Goal: Contribute content: Contribute content

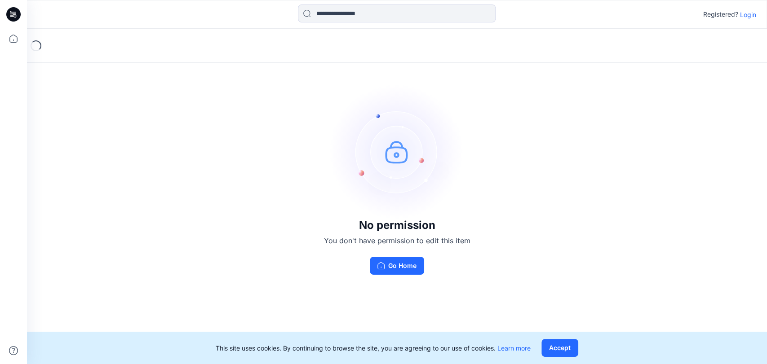
click at [16, 18] on icon at bounding box center [13, 14] width 14 height 14
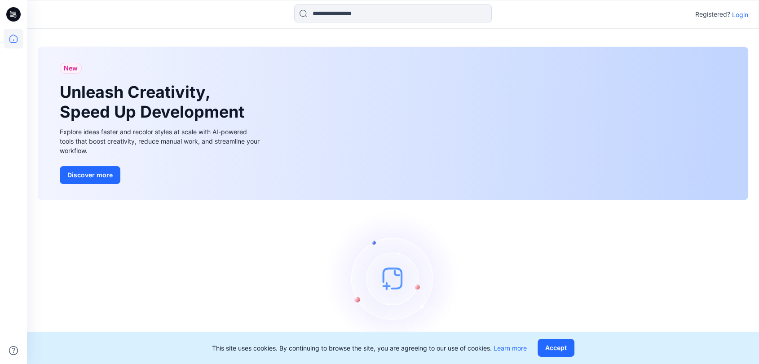
click at [16, 13] on icon at bounding box center [13, 14] width 14 height 14
click at [14, 40] on icon at bounding box center [14, 39] width 20 height 20
click at [567, 348] on button "Accept" at bounding box center [556, 348] width 37 height 18
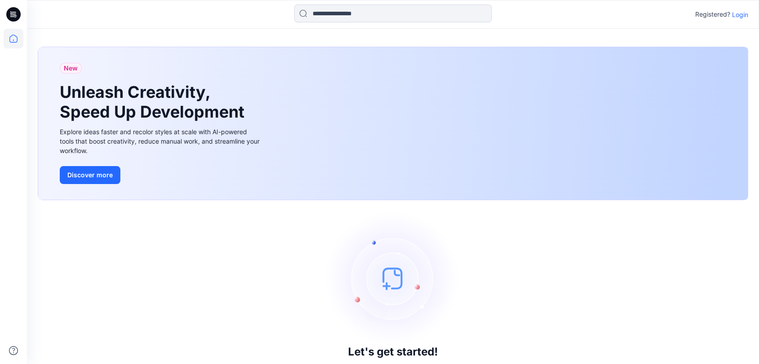
click at [741, 16] on p "Login" at bounding box center [740, 14] width 16 height 9
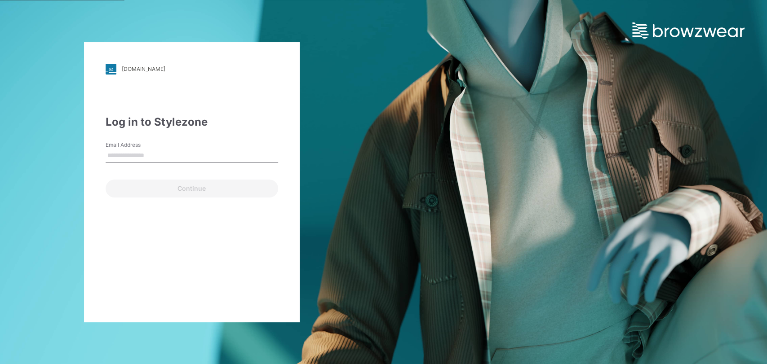
click at [136, 190] on div "Continue" at bounding box center [192, 187] width 173 height 22
click at [144, 152] on input "Email Address" at bounding box center [192, 155] width 173 height 13
type input "**********"
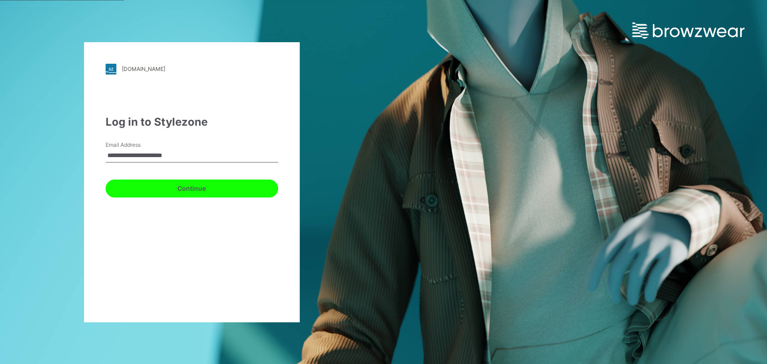
click at [200, 191] on button "Continue" at bounding box center [192, 189] width 173 height 18
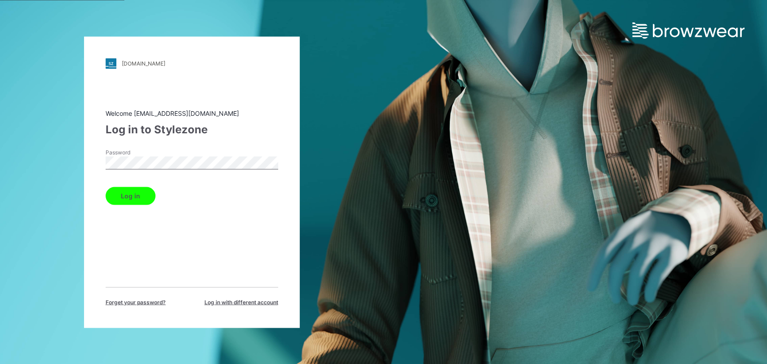
click at [138, 191] on button "Log in" at bounding box center [131, 196] width 50 height 18
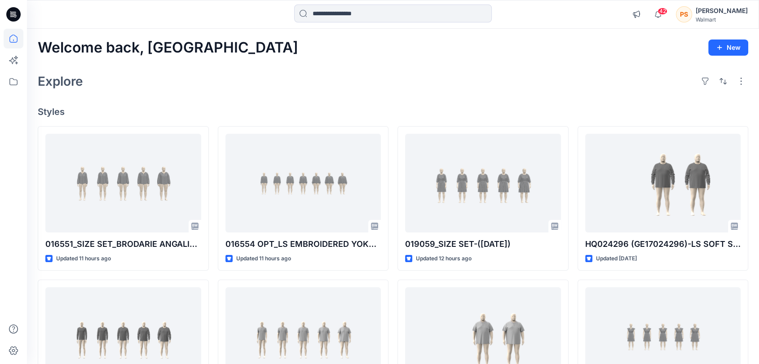
click at [17, 16] on icon at bounding box center [13, 14] width 14 height 14
click at [17, 14] on icon at bounding box center [13, 14] width 14 height 14
click at [359, 13] on input at bounding box center [393, 13] width 198 height 18
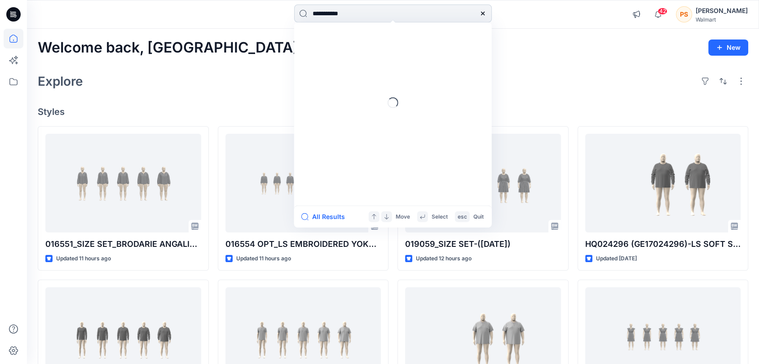
type input "**********"
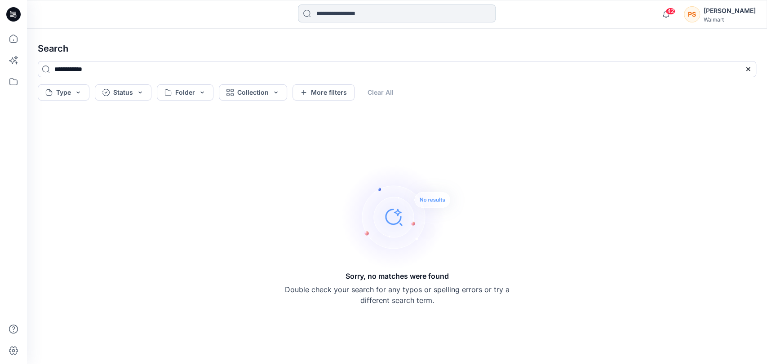
click at [337, 17] on input at bounding box center [397, 13] width 198 height 18
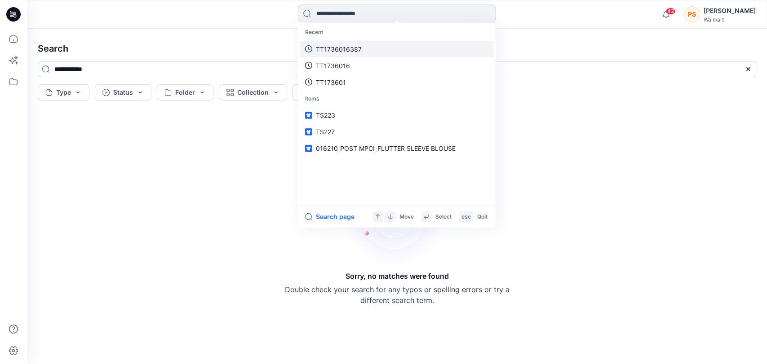
click at [345, 49] on p "TT1736016387" at bounding box center [339, 48] width 46 height 9
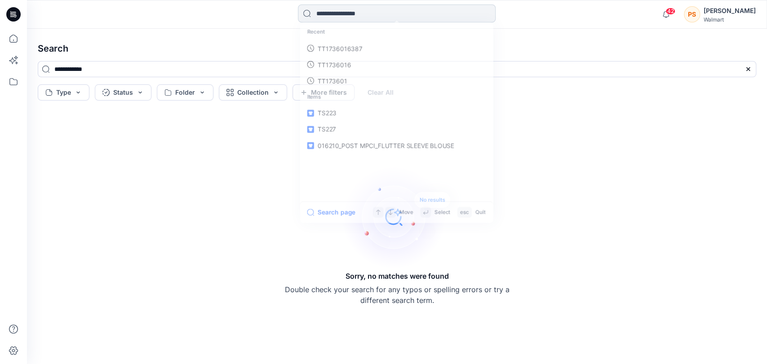
click at [354, 12] on input at bounding box center [397, 13] width 198 height 18
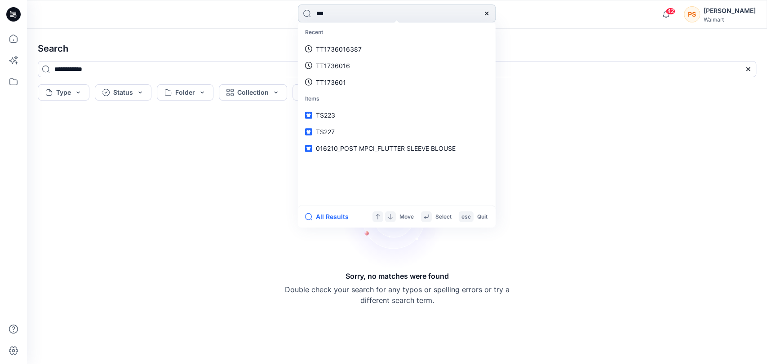
type input "****"
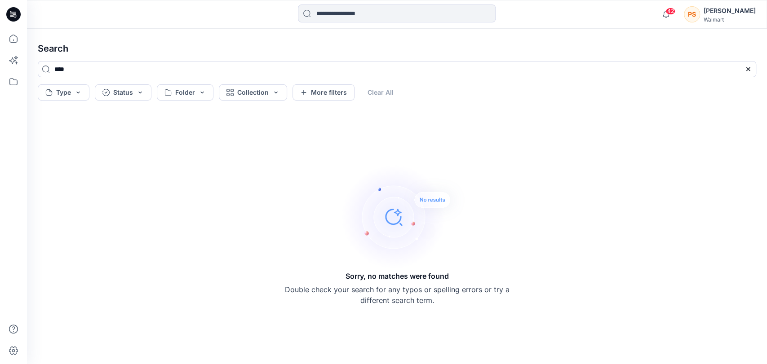
click at [13, 15] on icon at bounding box center [13, 14] width 14 height 14
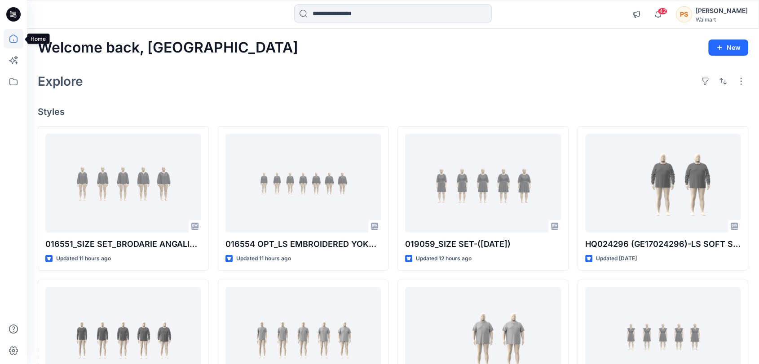
click at [14, 41] on icon at bounding box center [14, 39] width 20 height 20
click at [17, 16] on icon at bounding box center [13, 14] width 14 height 14
click at [327, 19] on input at bounding box center [393, 13] width 198 height 18
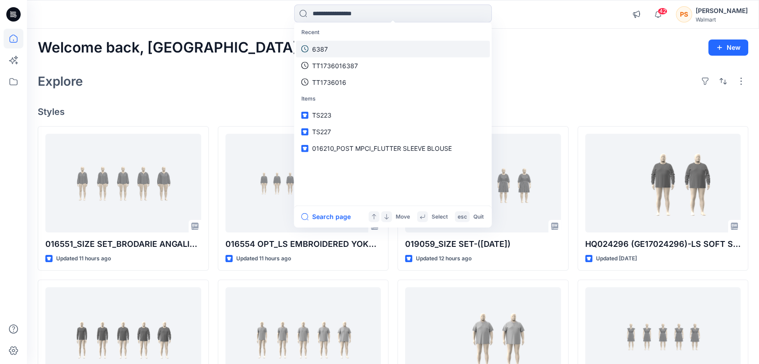
click at [327, 42] on link "6387" at bounding box center [393, 48] width 194 height 17
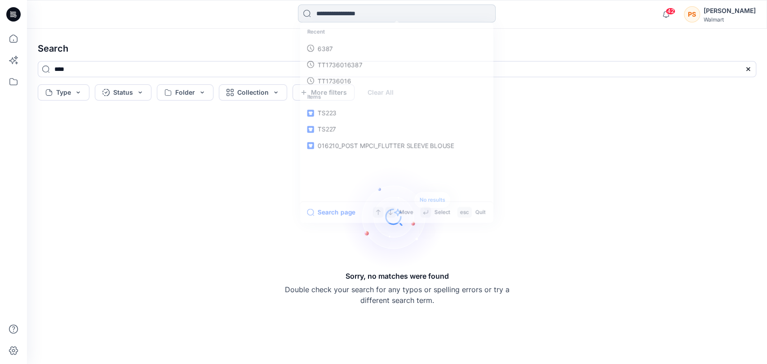
click at [331, 17] on input at bounding box center [397, 13] width 198 height 18
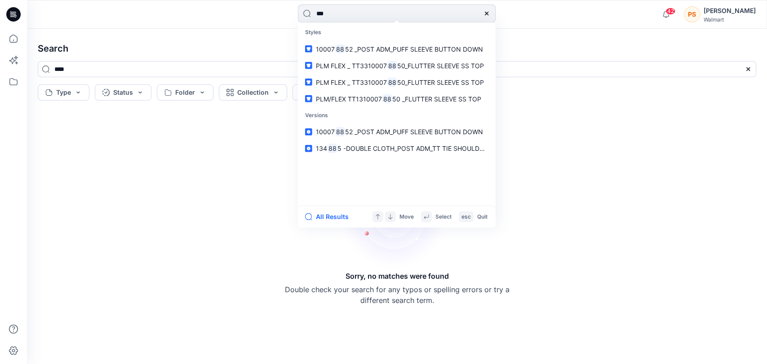
type input "****"
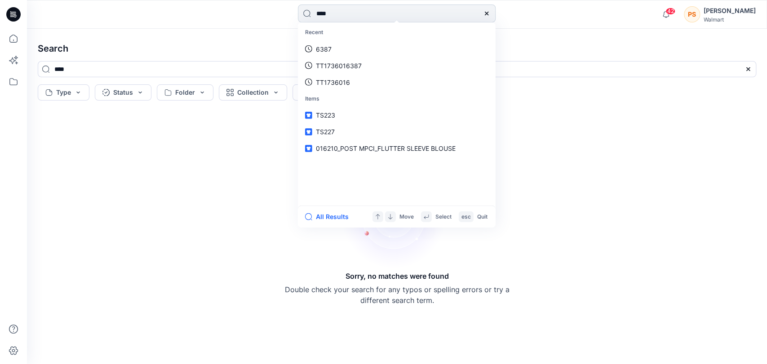
type input "****"
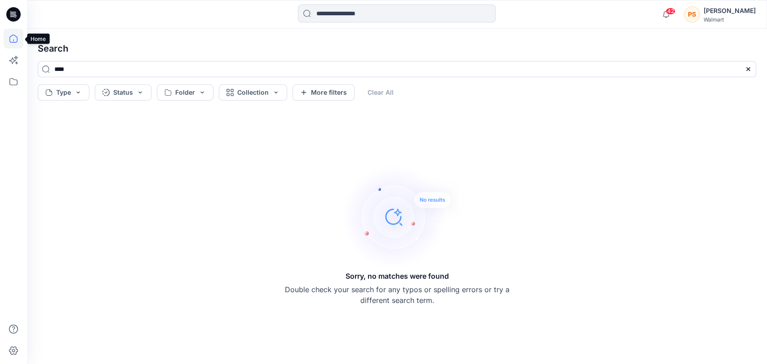
click at [18, 39] on icon at bounding box center [14, 39] width 20 height 20
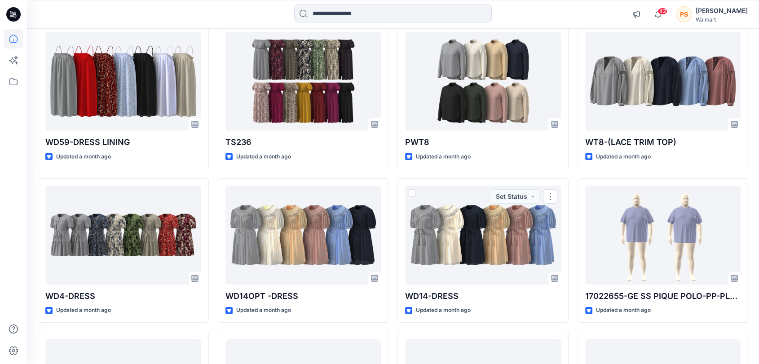
scroll to position [1778, 0]
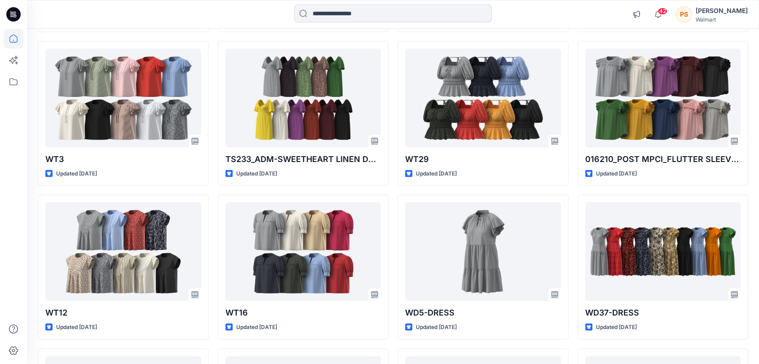
click at [20, 19] on icon at bounding box center [13, 14] width 14 height 29
click at [10, 37] on icon at bounding box center [13, 39] width 8 height 8
click at [14, 82] on icon at bounding box center [14, 82] width 20 height 20
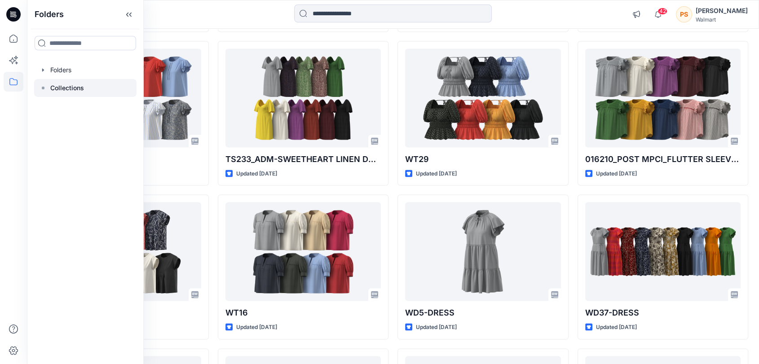
click at [60, 87] on p "Collections" at bounding box center [67, 88] width 34 height 11
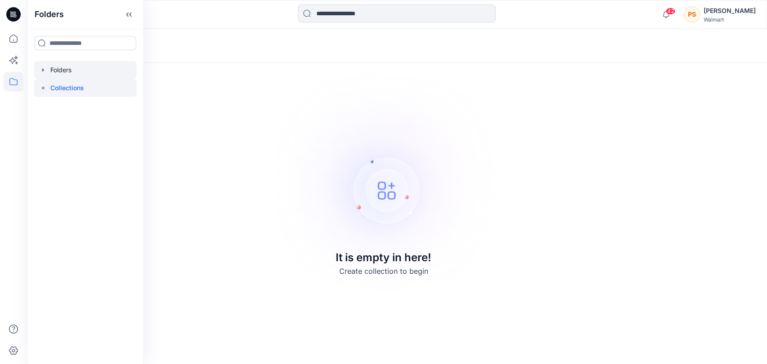
click at [54, 68] on div at bounding box center [85, 70] width 102 height 18
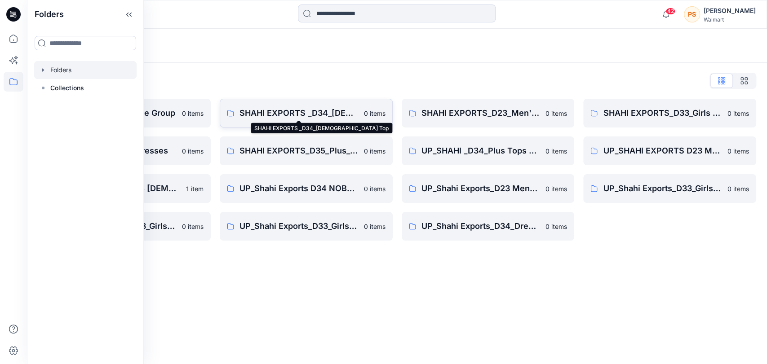
click at [327, 115] on p "SHAHI EXPORTS _D34_Ladies Top" at bounding box center [298, 113] width 119 height 13
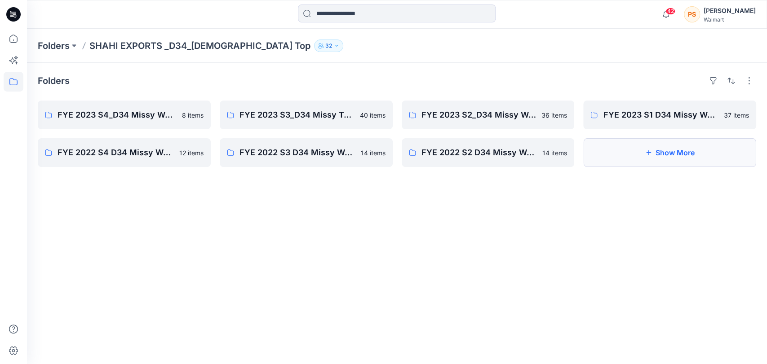
click at [653, 156] on button "Show More" at bounding box center [669, 152] width 173 height 29
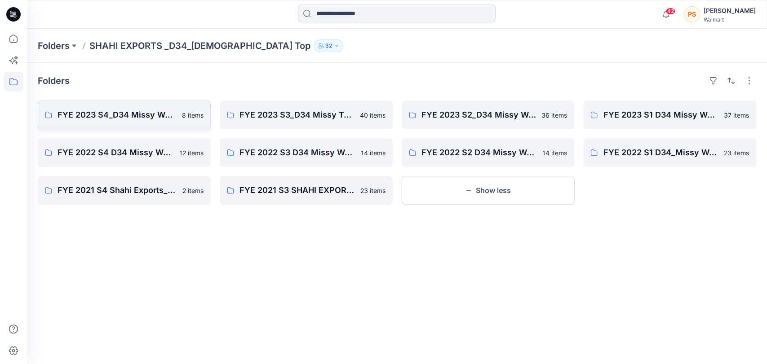
click at [140, 114] on p "FYE 2023 S4_D34 Missy Woven Tops - Shahi" at bounding box center [117, 115] width 119 height 13
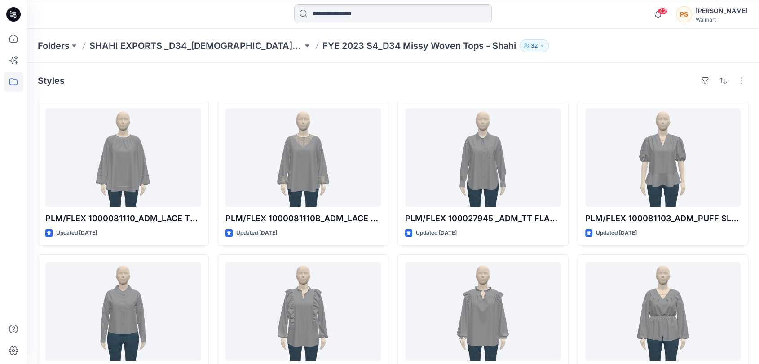
click at [324, 19] on input at bounding box center [393, 13] width 198 height 18
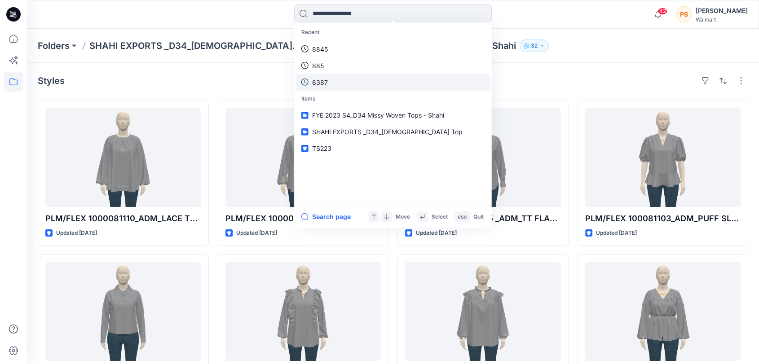
click at [325, 86] on p "6387" at bounding box center [320, 81] width 16 height 9
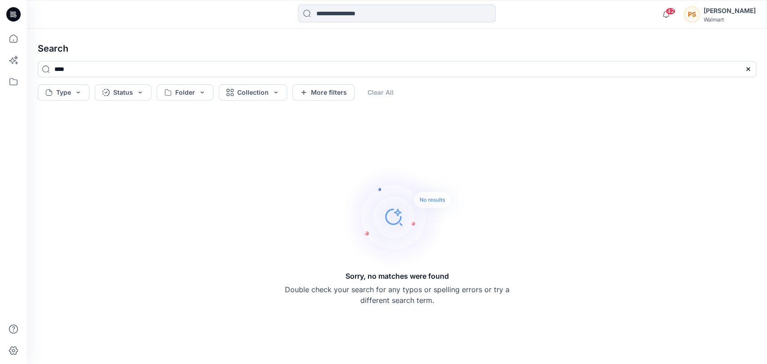
click at [381, 90] on div "Type Status Folder Collection More filters Clear All" at bounding box center [397, 92] width 718 height 16
click at [381, 91] on div "Type Status Folder Collection More filters Clear All" at bounding box center [397, 92] width 718 height 16
click at [675, 13] on span "42" at bounding box center [670, 11] width 10 height 7
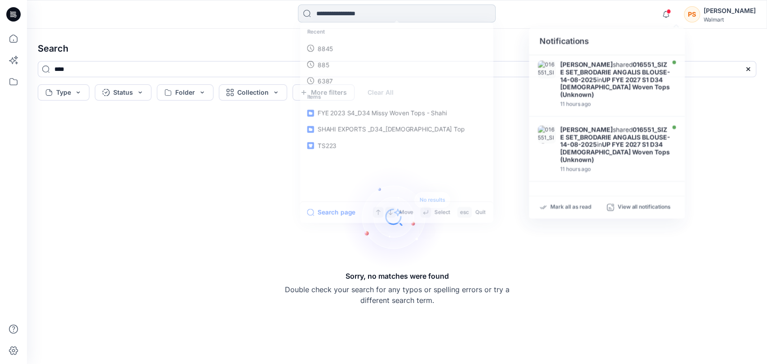
click at [344, 12] on input at bounding box center [397, 13] width 198 height 18
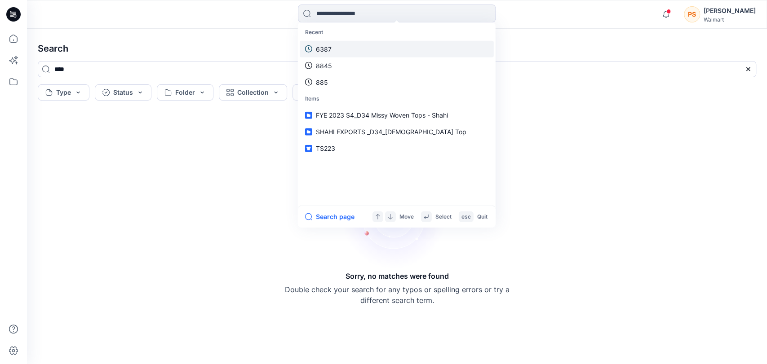
click at [322, 50] on p "6387" at bounding box center [324, 48] width 16 height 9
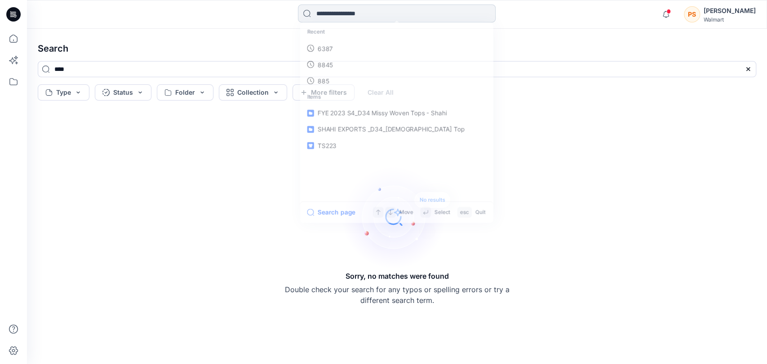
click at [333, 18] on input at bounding box center [397, 13] width 198 height 18
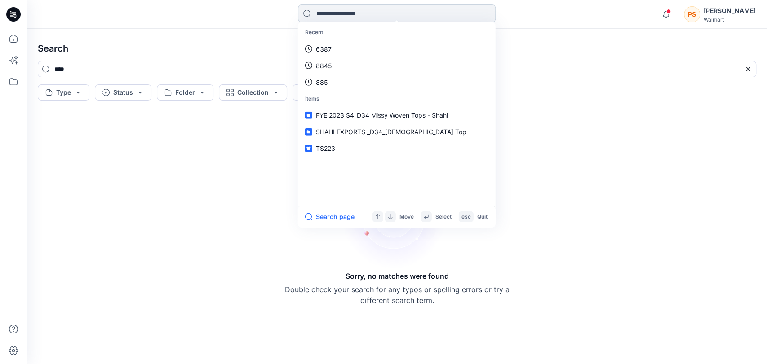
click at [333, 18] on input at bounding box center [397, 13] width 198 height 18
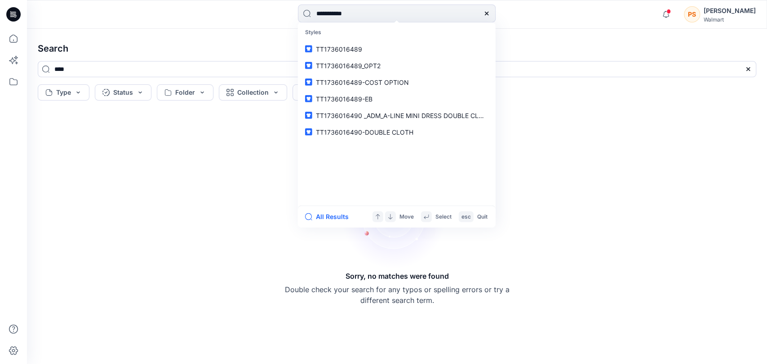
type input "**********"
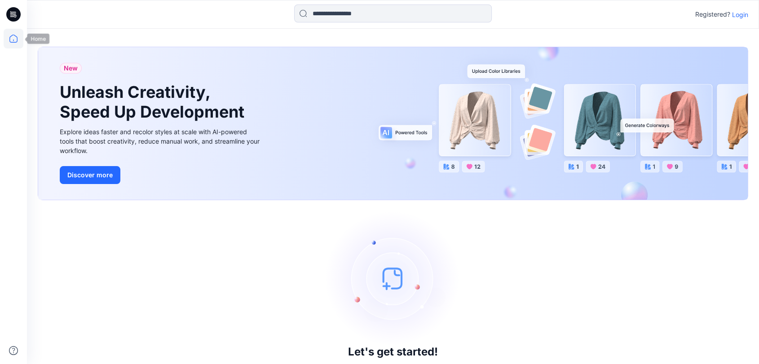
click at [18, 37] on icon at bounding box center [14, 39] width 20 height 20
click at [19, 43] on icon at bounding box center [14, 39] width 20 height 20
click at [14, 40] on icon at bounding box center [14, 39] width 20 height 20
click at [11, 19] on icon at bounding box center [13, 14] width 14 height 14
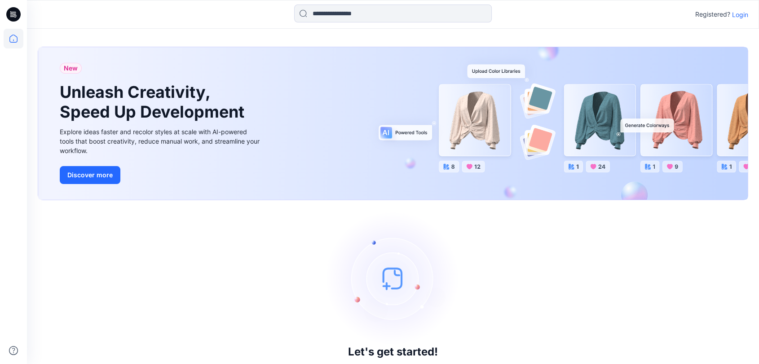
scroll to position [19, 0]
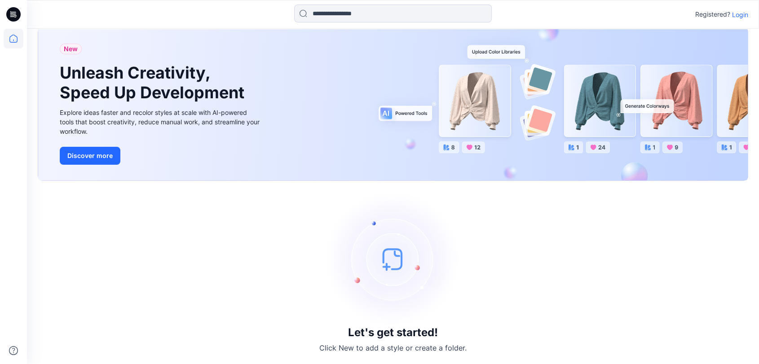
click at [395, 259] on img at bounding box center [393, 259] width 135 height 135
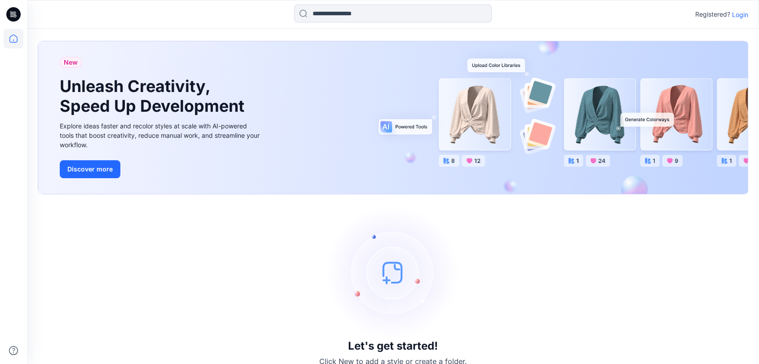
scroll to position [0, 0]
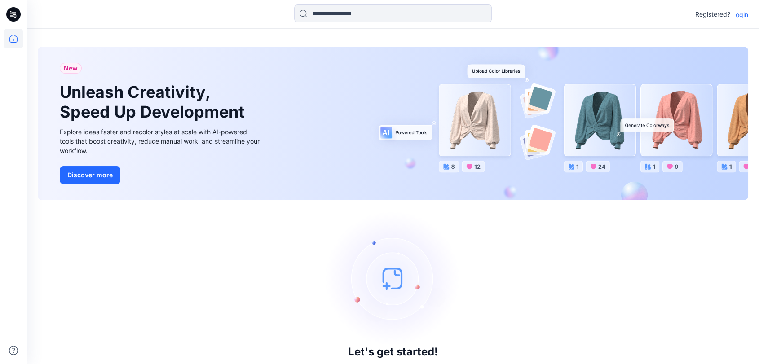
click at [739, 21] on div "Registered? Login" at bounding box center [393, 14] width 732 height 20
click at [738, 18] on p "Login" at bounding box center [740, 14] width 16 height 9
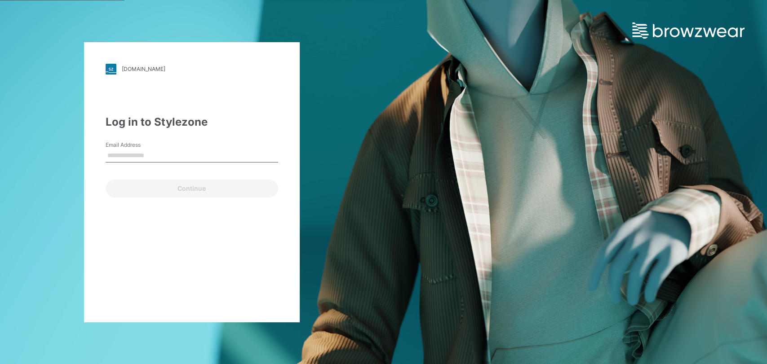
type input "**********"
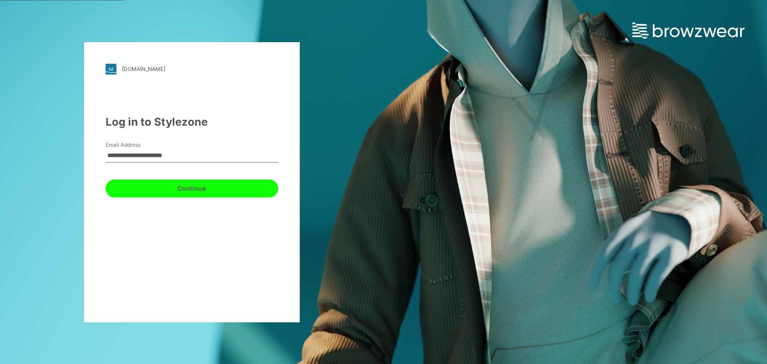
click at [163, 187] on button "Continue" at bounding box center [192, 189] width 173 height 18
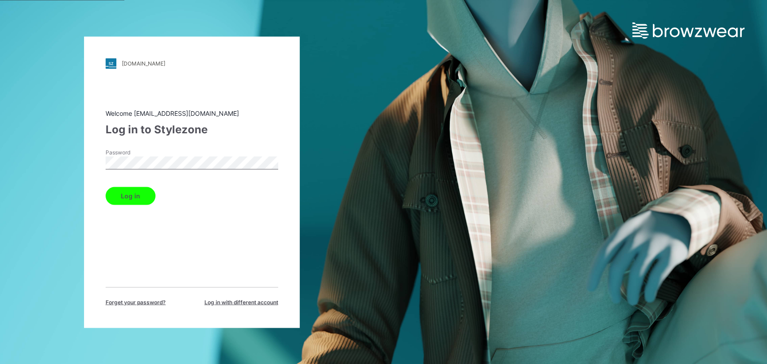
click at [143, 197] on button "Log in" at bounding box center [131, 196] width 50 height 18
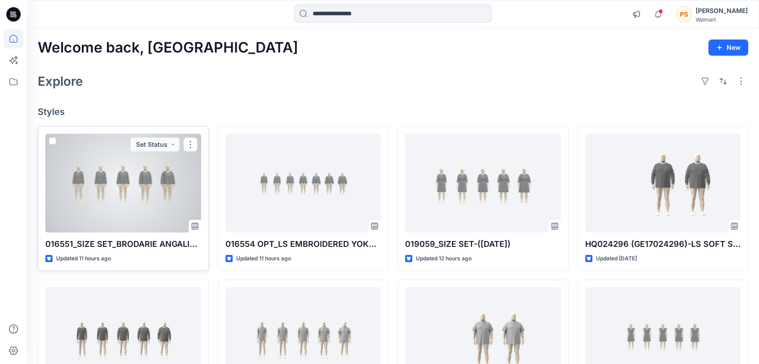
click at [137, 214] on div at bounding box center [123, 183] width 156 height 99
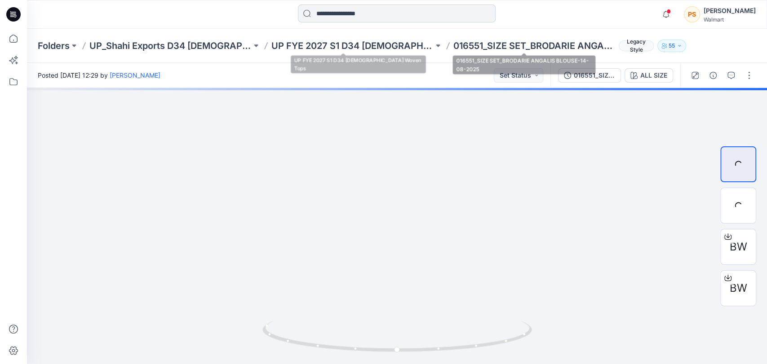
click at [373, 12] on input at bounding box center [397, 13] width 198 height 18
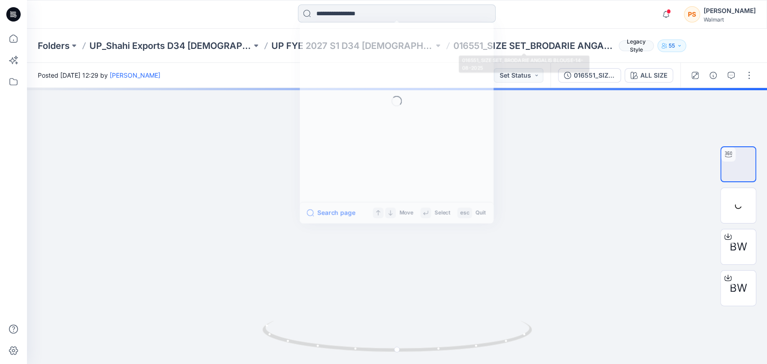
click at [373, 12] on input at bounding box center [397, 13] width 198 height 18
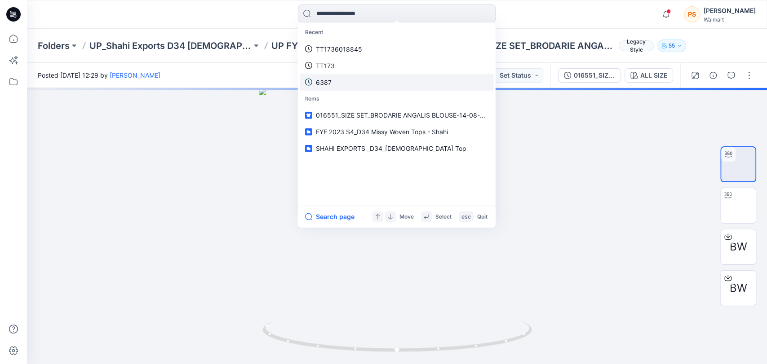
click at [327, 85] on p "6387" at bounding box center [324, 81] width 16 height 9
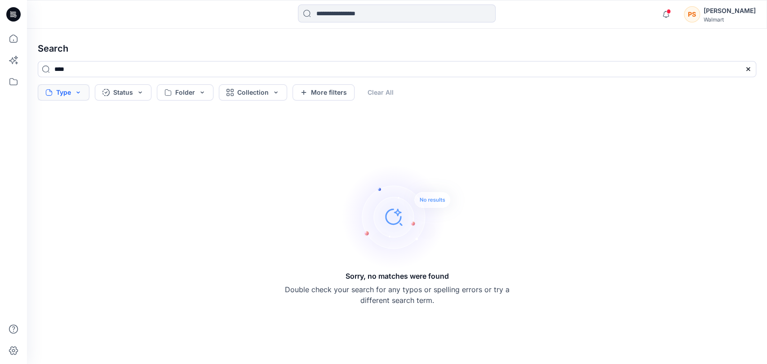
click at [68, 93] on button "Type" at bounding box center [64, 92] width 52 height 16
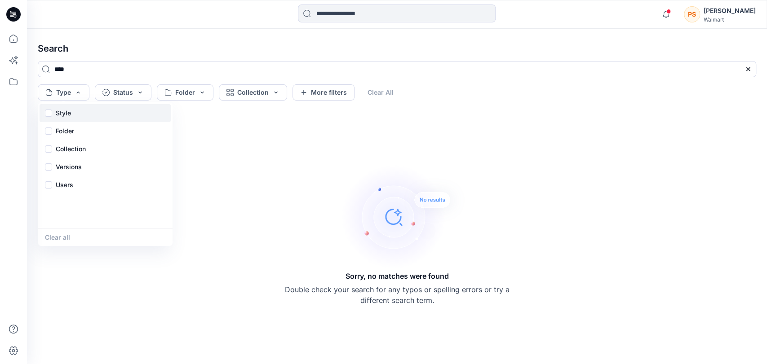
click at [77, 116] on div "Style" at bounding box center [105, 113] width 131 height 18
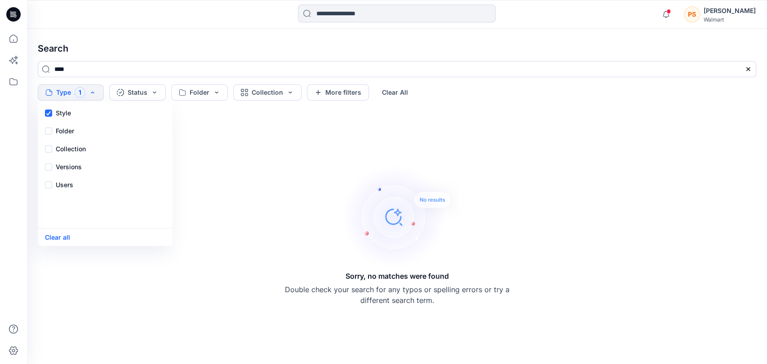
click at [53, 243] on div "Clear all" at bounding box center [105, 237] width 135 height 18
click at [61, 237] on button "Clear all" at bounding box center [57, 237] width 25 height 10
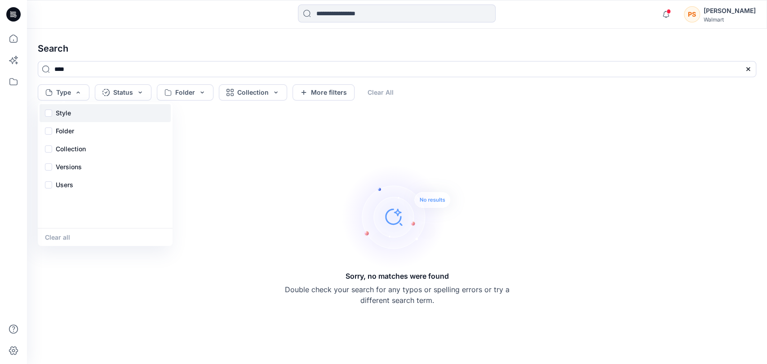
click at [63, 109] on p "Style" at bounding box center [63, 113] width 15 height 11
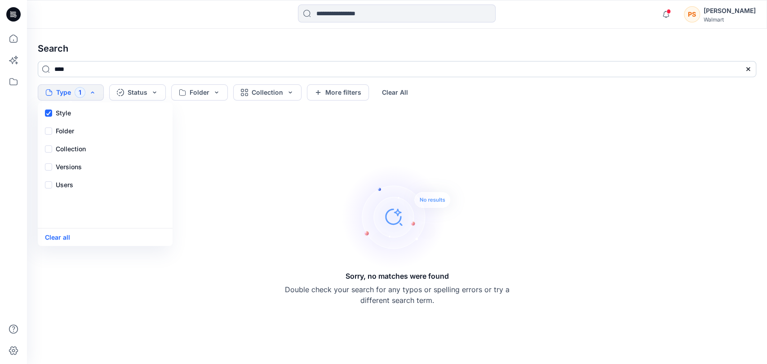
click at [180, 62] on input "****" at bounding box center [397, 69] width 718 height 16
drag, startPoint x: 140, startPoint y: 74, endPoint x: 41, endPoint y: 79, distance: 99.0
click at [41, 79] on div "****" at bounding box center [397, 72] width 733 height 23
type input "*"
drag, startPoint x: 87, startPoint y: 75, endPoint x: 45, endPoint y: 83, distance: 42.4
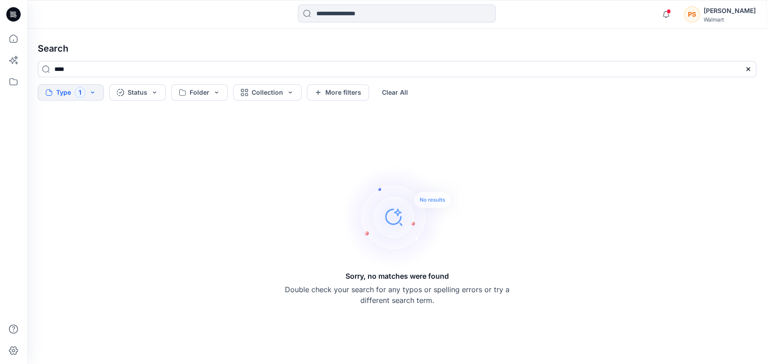
click at [45, 83] on div "****" at bounding box center [397, 72] width 733 height 23
drag, startPoint x: 98, startPoint y: 73, endPoint x: 75, endPoint y: 69, distance: 22.8
click at [75, 69] on input "**********" at bounding box center [397, 69] width 718 height 16
drag, startPoint x: 63, startPoint y: 72, endPoint x: 32, endPoint y: 76, distance: 31.7
click at [32, 76] on div "**********" at bounding box center [397, 72] width 733 height 23
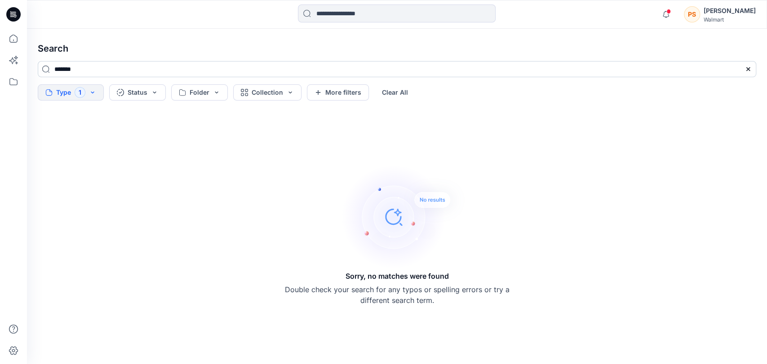
drag, startPoint x: 119, startPoint y: 69, endPoint x: 51, endPoint y: 70, distance: 67.9
click at [51, 70] on input "*******" at bounding box center [397, 69] width 718 height 16
type input "*****"
click at [13, 38] on icon at bounding box center [14, 39] width 20 height 20
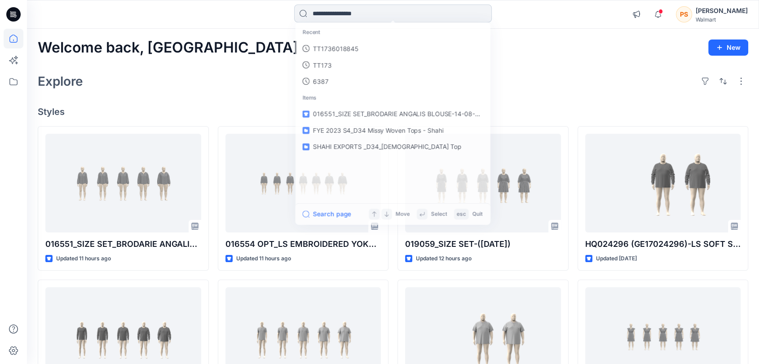
click at [355, 17] on input at bounding box center [393, 13] width 198 height 18
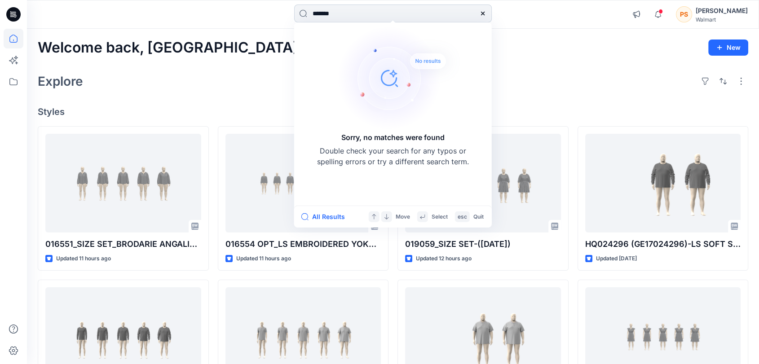
drag, startPoint x: 341, startPoint y: 13, endPoint x: 310, endPoint y: 15, distance: 31.5
click at [310, 15] on input "*******" at bounding box center [393, 13] width 198 height 18
drag, startPoint x: 343, startPoint y: 14, endPoint x: 311, endPoint y: 18, distance: 31.8
click at [311, 18] on input "****" at bounding box center [393, 13] width 198 height 18
type input "****"
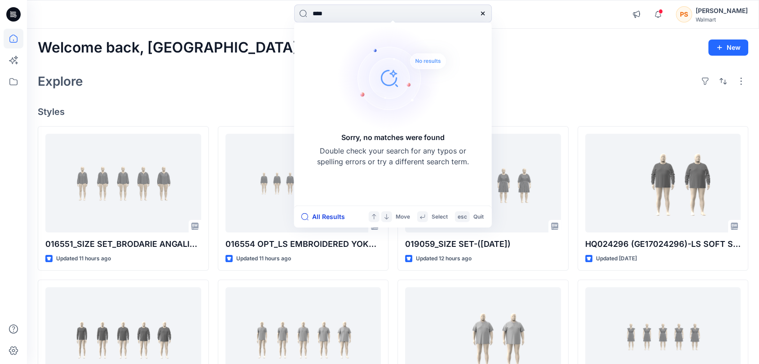
click at [324, 220] on button "All Results" at bounding box center [325, 217] width 49 height 11
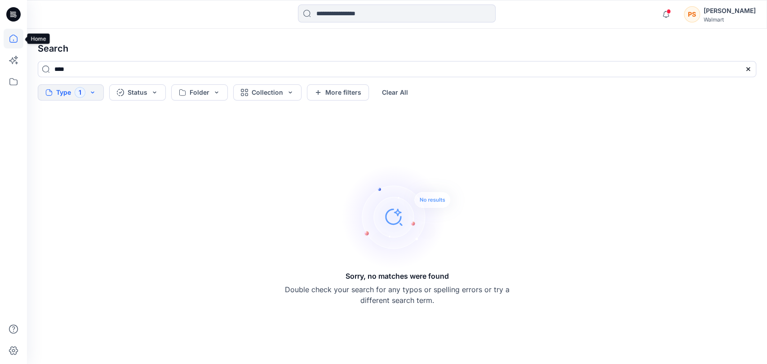
click at [16, 38] on icon at bounding box center [14, 39] width 20 height 20
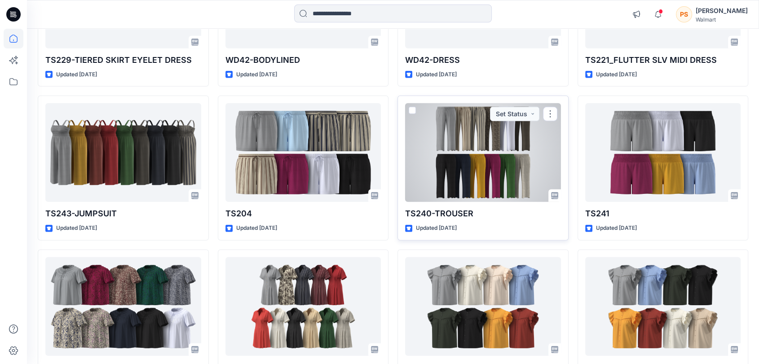
scroll to position [2564, 0]
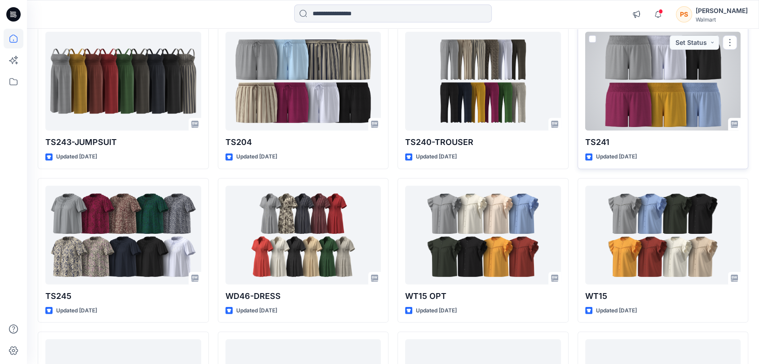
click at [660, 98] on div at bounding box center [663, 81] width 156 height 99
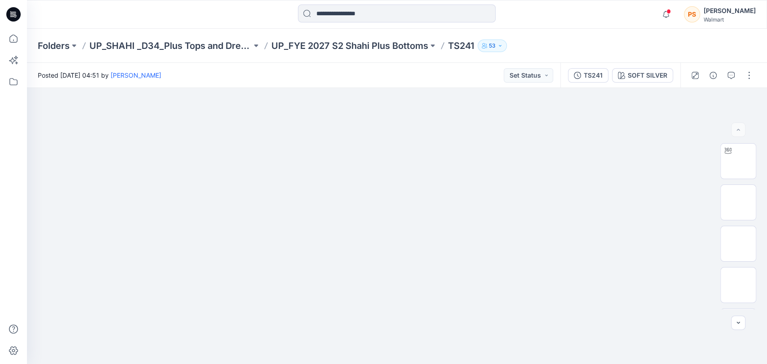
click at [502, 45] on icon "button" at bounding box center [499, 45] width 5 height 5
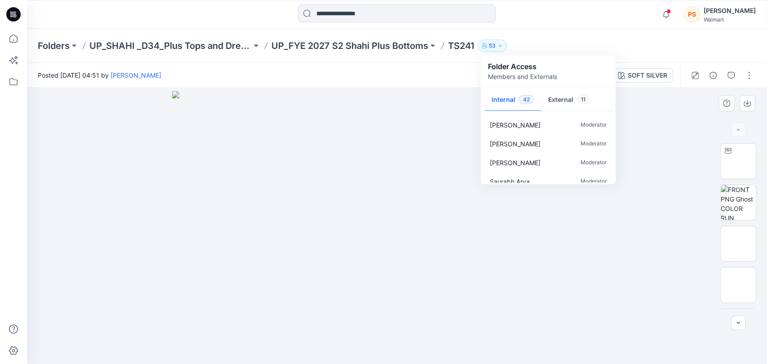
click at [413, 171] on img at bounding box center [396, 227] width 449 height 273
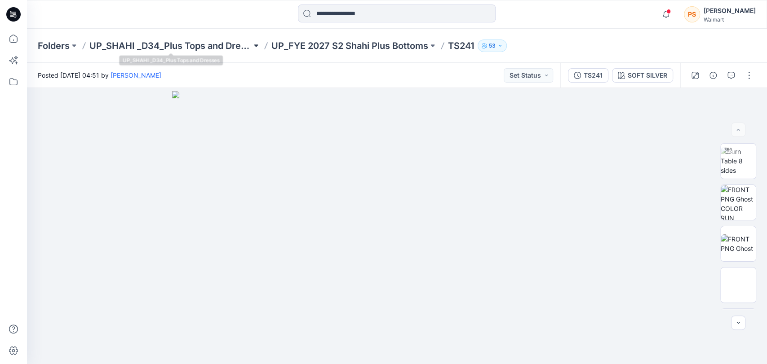
click at [254, 45] on button at bounding box center [256, 46] width 9 height 13
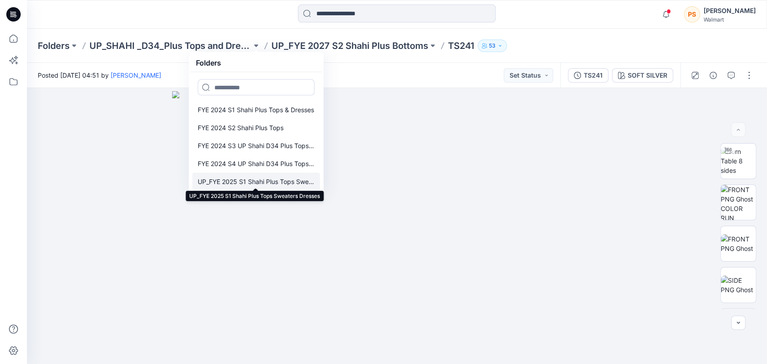
click at [281, 180] on p "UP_FYE 2025 S1 Shahi Plus Tops Sweaters Dresses" at bounding box center [256, 182] width 117 height 11
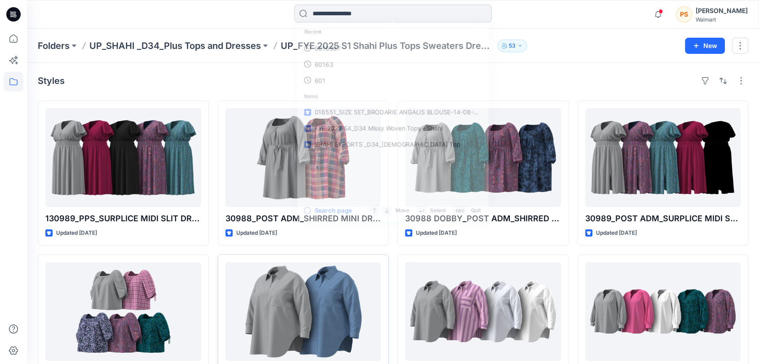
click at [348, 17] on input at bounding box center [393, 13] width 198 height 18
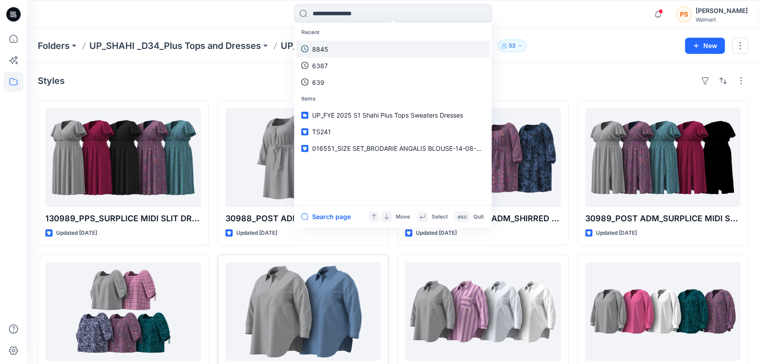
click at [327, 52] on p "8845" at bounding box center [320, 48] width 16 height 9
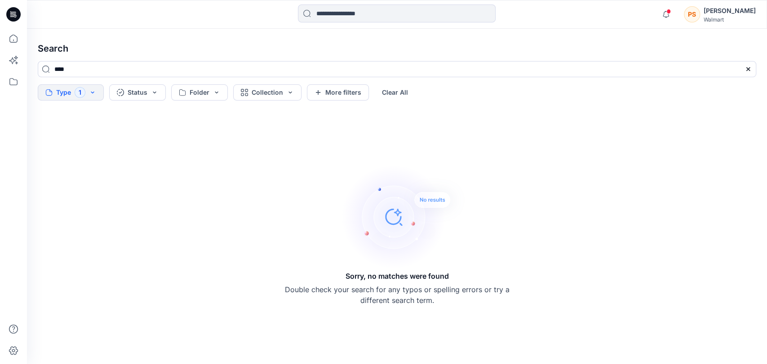
click at [18, 18] on icon at bounding box center [13, 14] width 14 height 14
click at [14, 37] on icon at bounding box center [14, 39] width 20 height 20
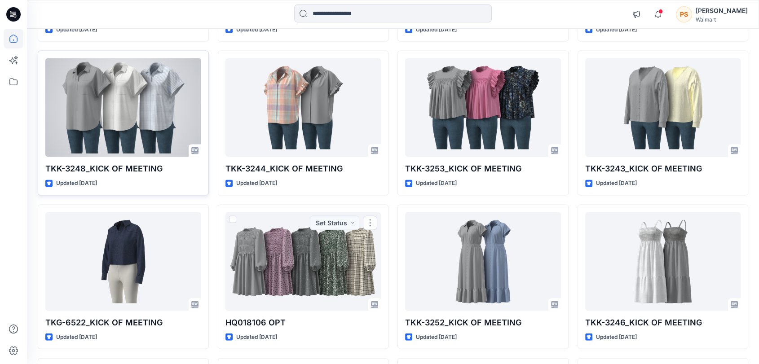
scroll to position [15475, 0]
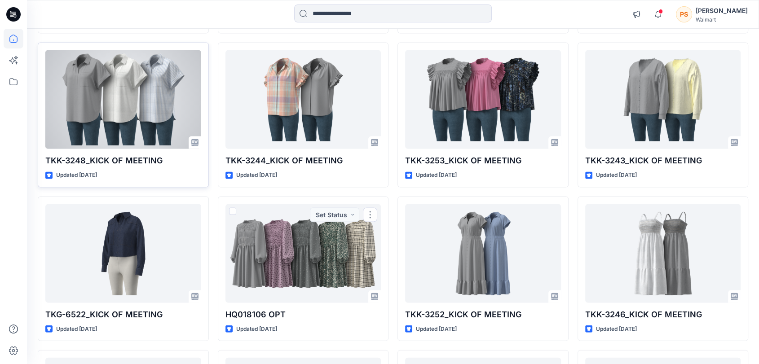
click at [18, 40] on icon at bounding box center [14, 39] width 20 height 20
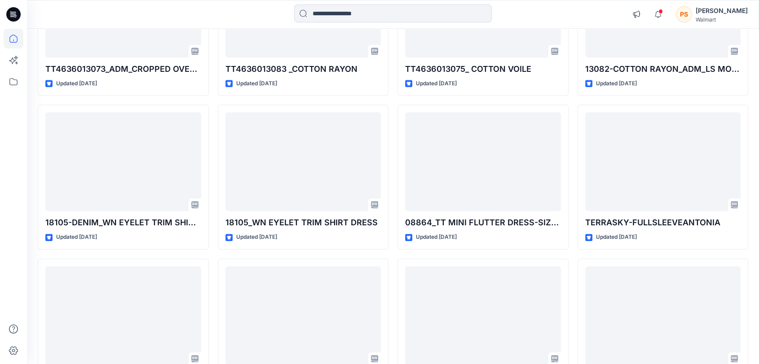
scroll to position [13988, 0]
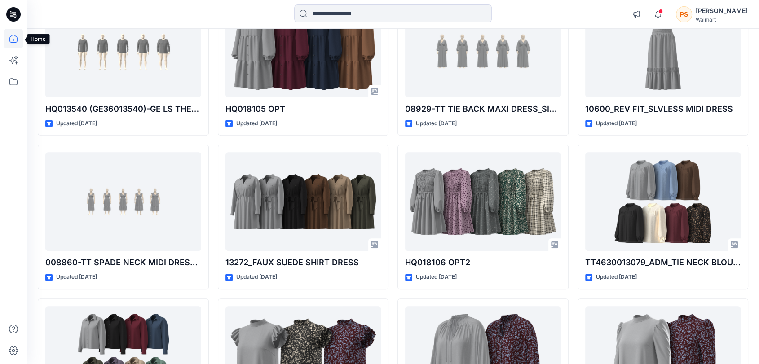
drag, startPoint x: 14, startPoint y: 40, endPoint x: 33, endPoint y: 37, distance: 19.1
click at [14, 40] on icon at bounding box center [14, 39] width 20 height 20
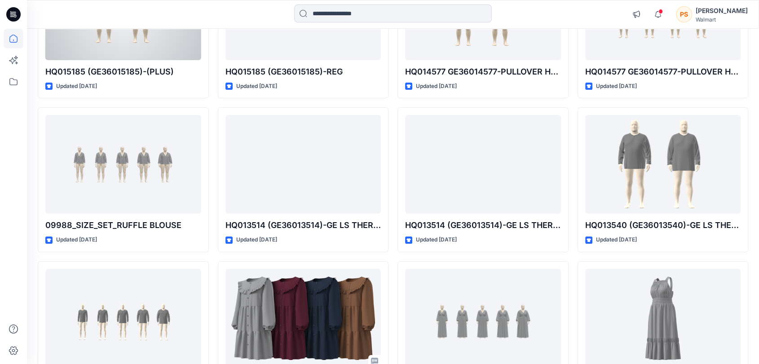
scroll to position [13538, 0]
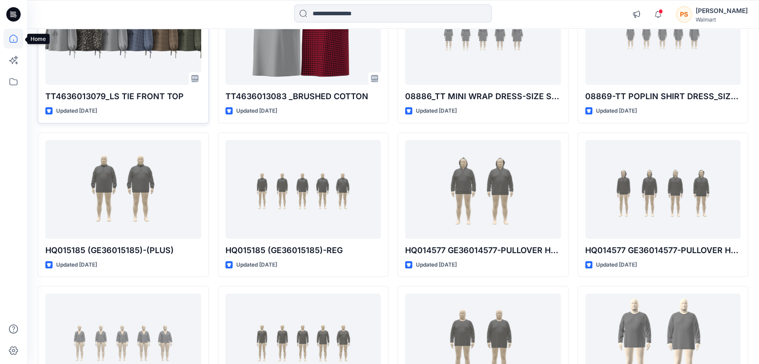
drag, startPoint x: 18, startPoint y: 32, endPoint x: 43, endPoint y: 35, distance: 25.8
click at [18, 33] on icon at bounding box center [14, 39] width 20 height 20
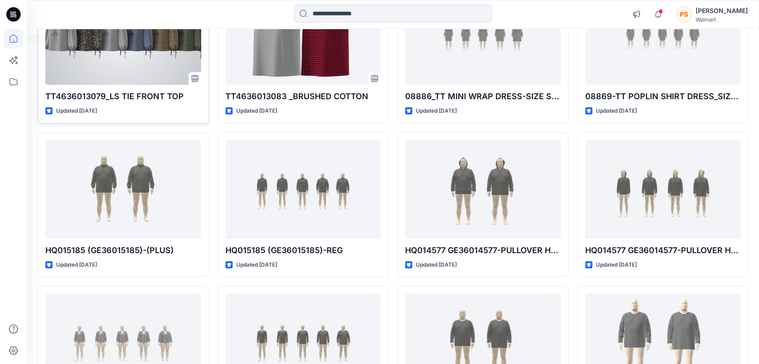
click at [43, 35] on div "TT4636013079_LS TIE FRONT TOP Updated 7 months ago PD - Need to Review Cost" at bounding box center [123, 50] width 171 height 145
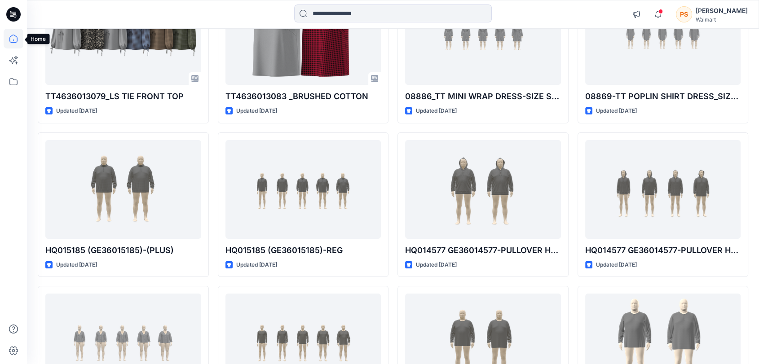
click at [20, 35] on icon at bounding box center [14, 39] width 20 height 20
click at [8, 79] on icon at bounding box center [14, 82] width 20 height 20
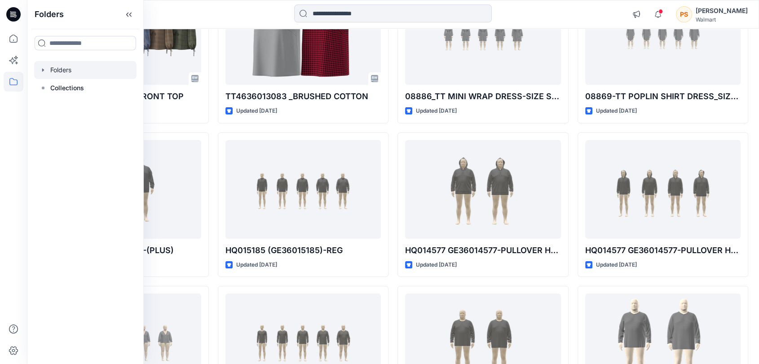
click at [66, 71] on div at bounding box center [85, 70] width 102 height 18
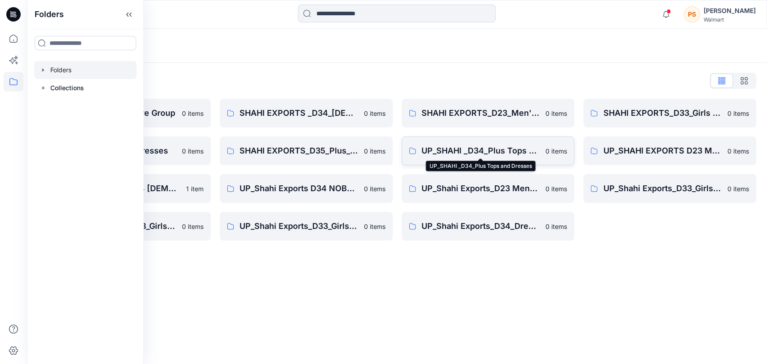
click at [488, 150] on p "UP_SHAHI _D34_Plus Tops and Dresses" at bounding box center [480, 151] width 119 height 13
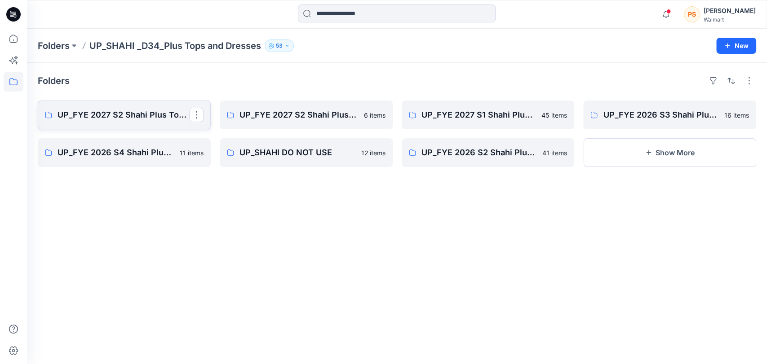
click at [164, 116] on p "UP_FYE 2027 S2 Shahi Plus Tops and Dress" at bounding box center [124, 115] width 132 height 13
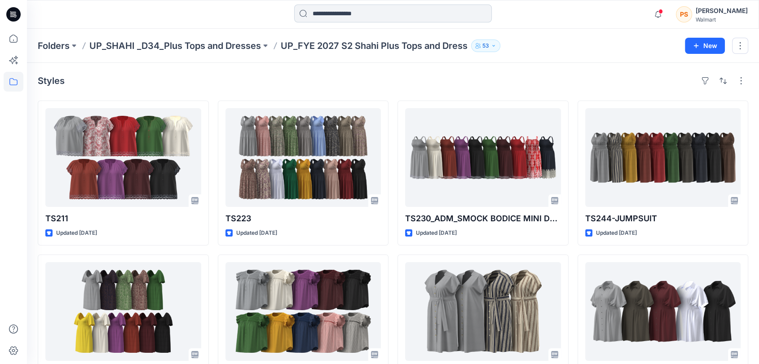
click at [338, 19] on input at bounding box center [393, 13] width 198 height 18
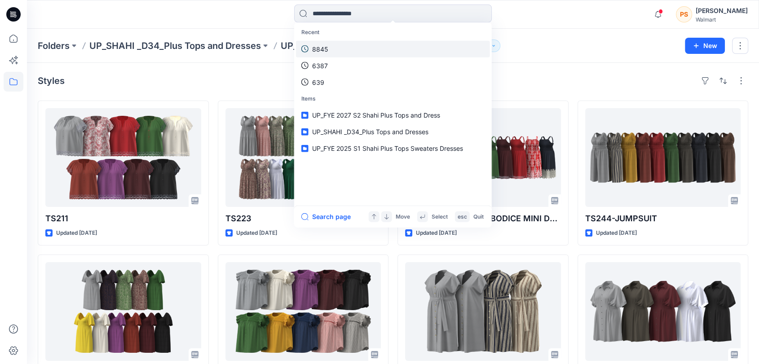
click at [331, 52] on link "8845" at bounding box center [393, 48] width 194 height 17
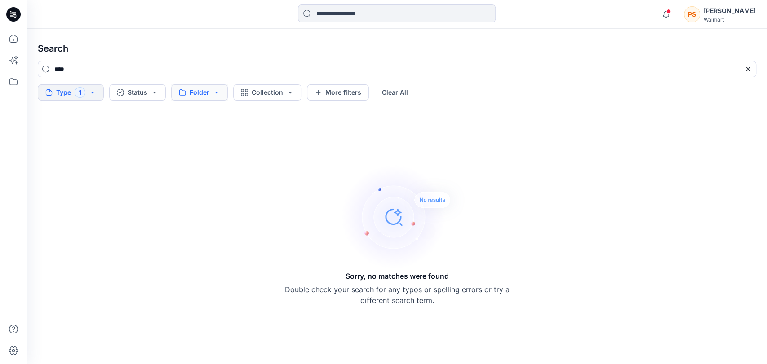
click at [207, 95] on button "Folder" at bounding box center [199, 92] width 57 height 16
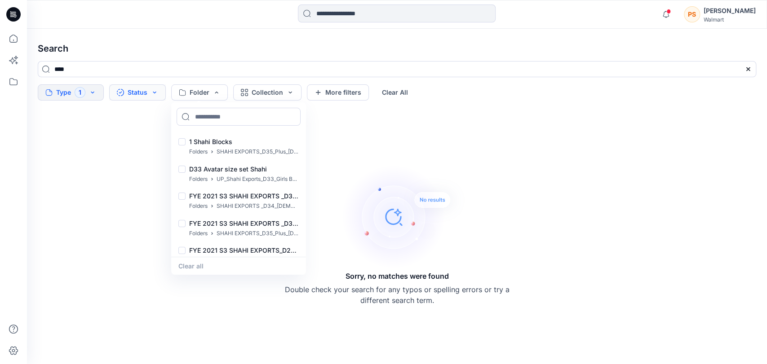
click at [144, 97] on button "Status" at bounding box center [137, 92] width 57 height 16
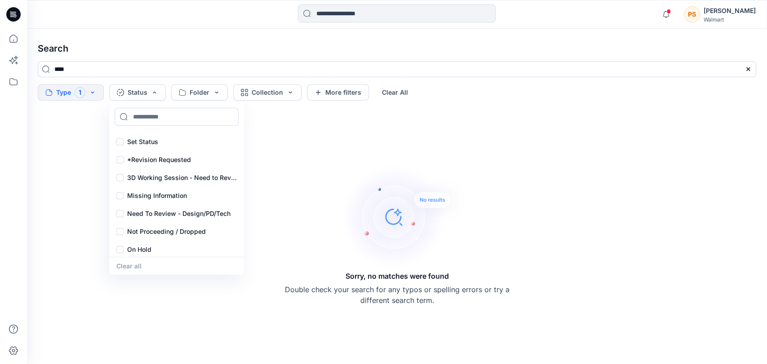
click at [134, 266] on div "Clear all" at bounding box center [176, 266] width 135 height 18
click at [262, 90] on button "Collection" at bounding box center [267, 92] width 68 height 16
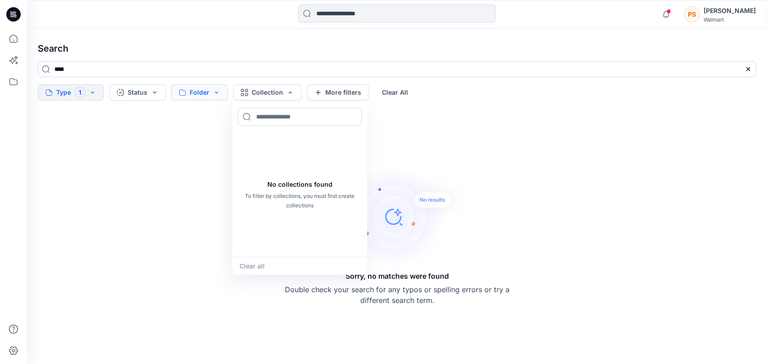
click at [219, 93] on button "Folder" at bounding box center [199, 92] width 57 height 16
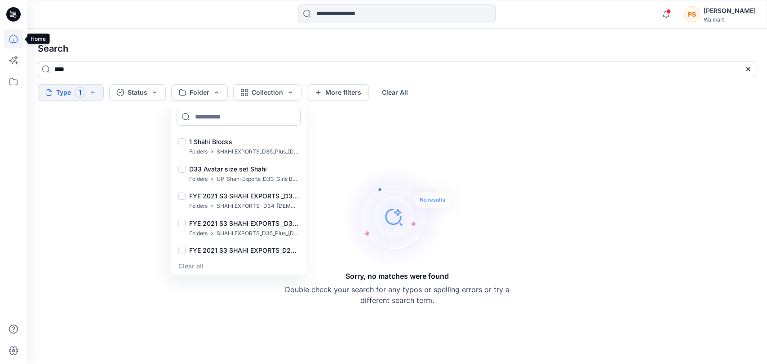
click at [14, 40] on icon at bounding box center [14, 39] width 20 height 20
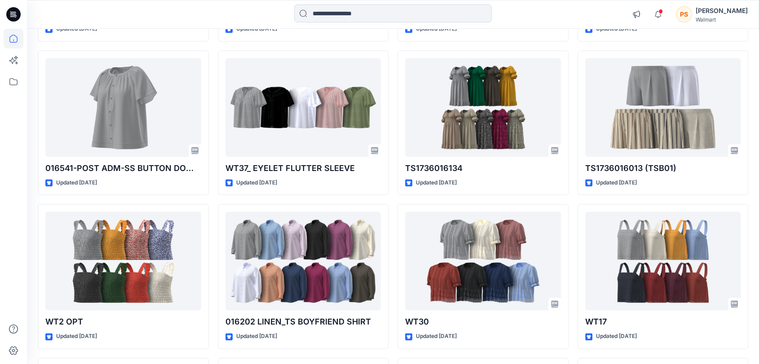
scroll to position [1298, 0]
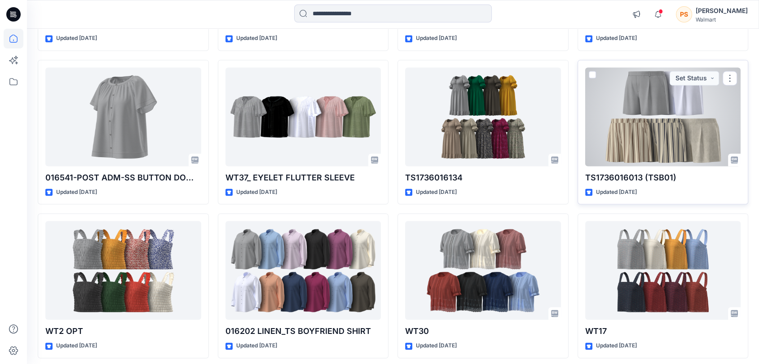
click at [654, 130] on div at bounding box center [663, 116] width 156 height 99
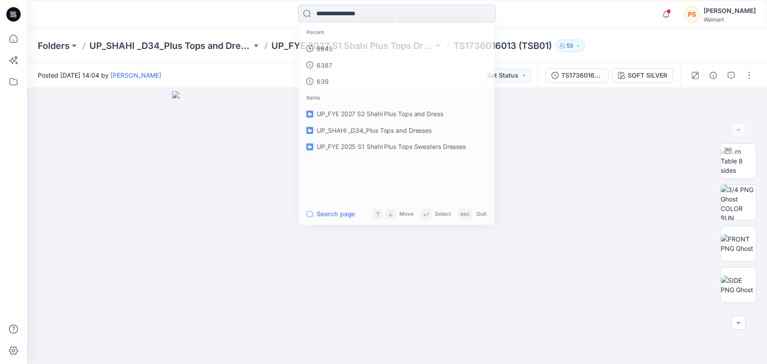
click at [346, 20] on input at bounding box center [397, 13] width 198 height 18
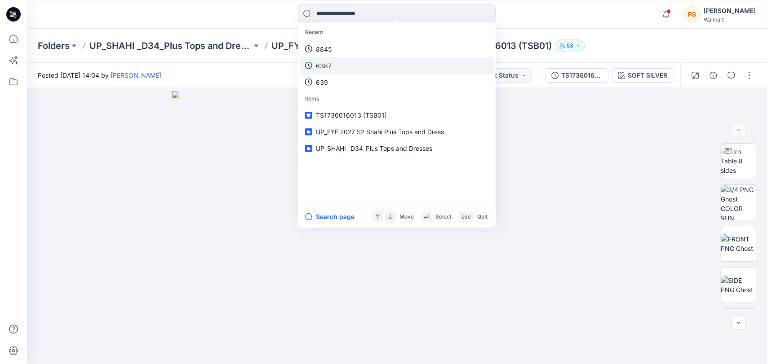
click at [335, 64] on link "6387" at bounding box center [397, 65] width 194 height 17
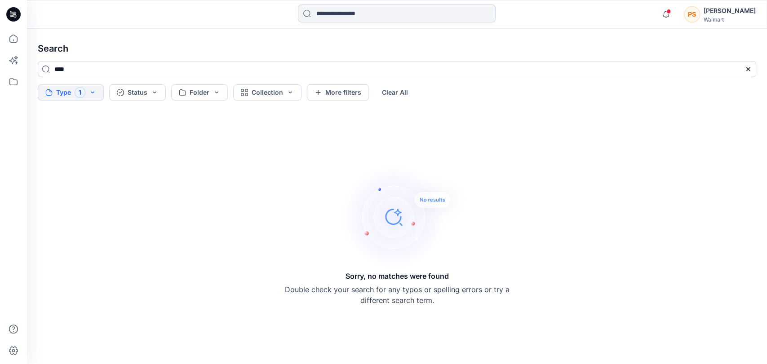
click at [342, 9] on input at bounding box center [397, 13] width 198 height 18
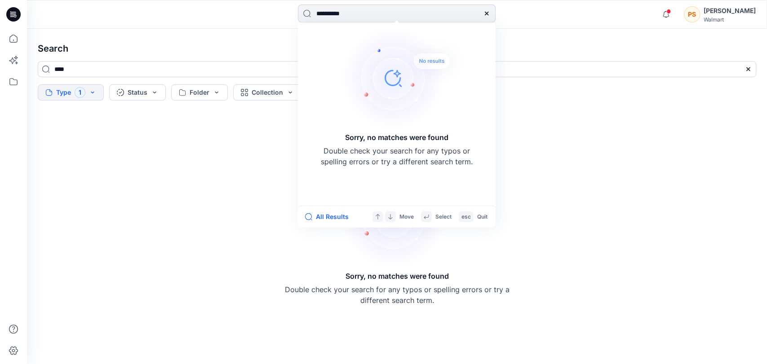
click at [329, 16] on input "**********" at bounding box center [397, 13] width 198 height 18
click at [317, 12] on input "**********" at bounding box center [397, 13] width 198 height 18
drag, startPoint x: 365, startPoint y: 12, endPoint x: 341, endPoint y: 18, distance: 24.3
click at [341, 18] on input "**********" at bounding box center [397, 13] width 198 height 18
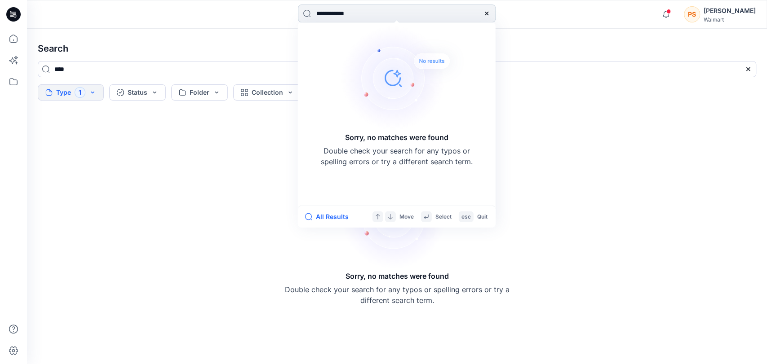
drag, startPoint x: 371, startPoint y: 21, endPoint x: 343, endPoint y: 20, distance: 27.9
click at [343, 20] on input "**********" at bounding box center [397, 13] width 198 height 18
type input "**********"
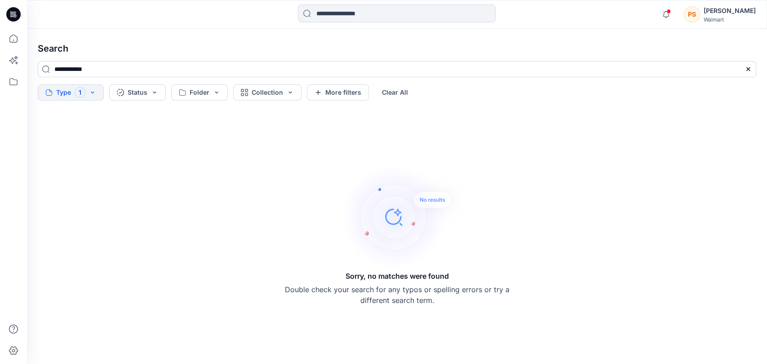
click at [11, 15] on icon at bounding box center [13, 14] width 14 height 14
click at [11, 16] on icon at bounding box center [13, 14] width 14 height 14
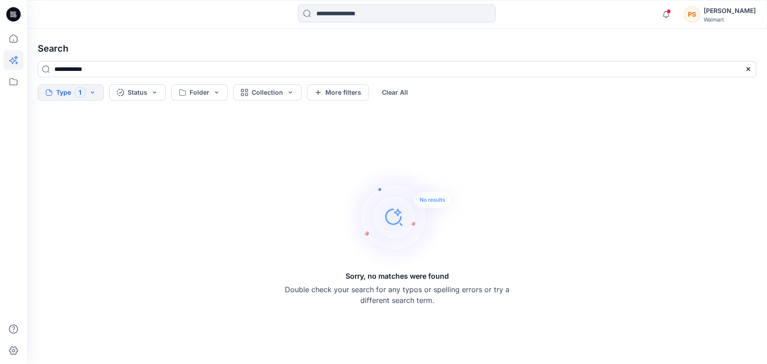
click at [11, 16] on icon at bounding box center [13, 14] width 14 height 14
click at [9, 34] on icon at bounding box center [14, 39] width 20 height 20
click at [14, 44] on icon at bounding box center [14, 39] width 20 height 20
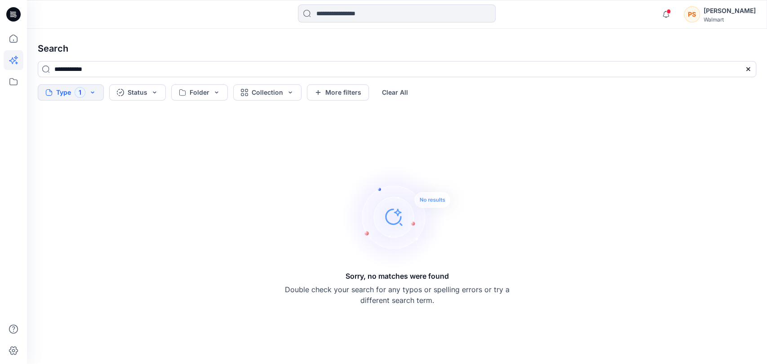
click at [14, 43] on icon at bounding box center [14, 39] width 20 height 20
click at [14, 44] on icon at bounding box center [14, 39] width 20 height 20
click at [15, 44] on icon at bounding box center [14, 39] width 20 height 20
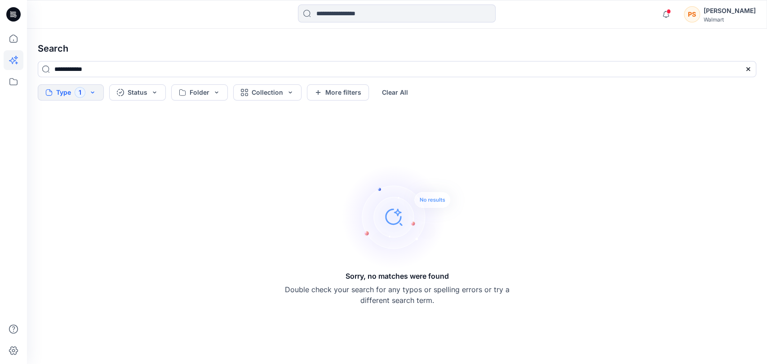
click at [15, 45] on icon at bounding box center [14, 39] width 20 height 20
click at [16, 45] on icon at bounding box center [14, 39] width 20 height 20
click at [672, 14] on icon "button" at bounding box center [665, 14] width 17 height 18
click at [719, 18] on div "Walmart" at bounding box center [730, 19] width 52 height 7
click at [726, 9] on div "[PERSON_NAME]" at bounding box center [730, 10] width 52 height 11
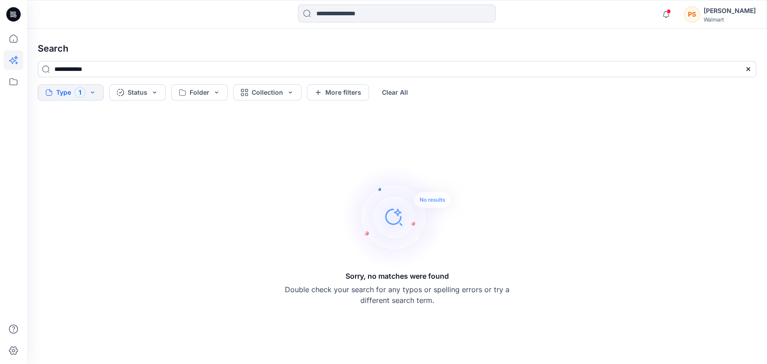
click at [11, 61] on icon at bounding box center [14, 60] width 20 height 20
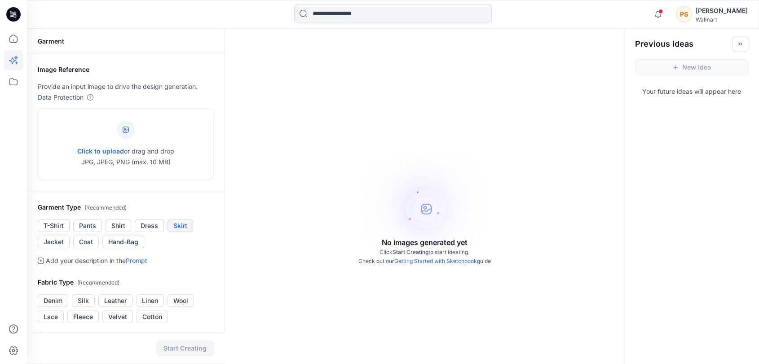
click at [180, 227] on button "Skirt" at bounding box center [181, 226] width 26 height 13
click at [177, 220] on button "Skirt" at bounding box center [181, 226] width 26 height 13
click at [328, 15] on input at bounding box center [393, 13] width 198 height 18
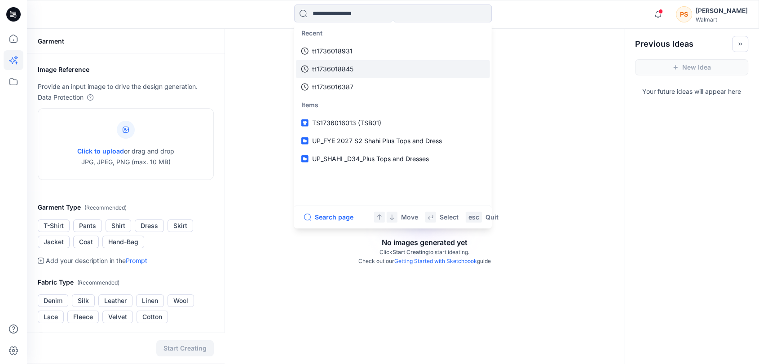
click at [349, 70] on p "tt1736018845" at bounding box center [332, 69] width 41 height 11
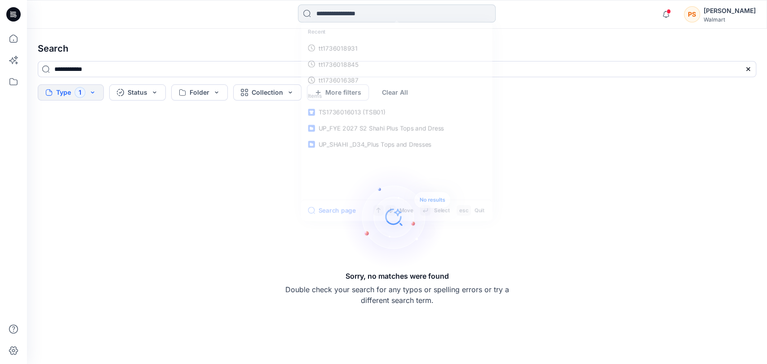
click at [350, 13] on input at bounding box center [397, 13] width 198 height 18
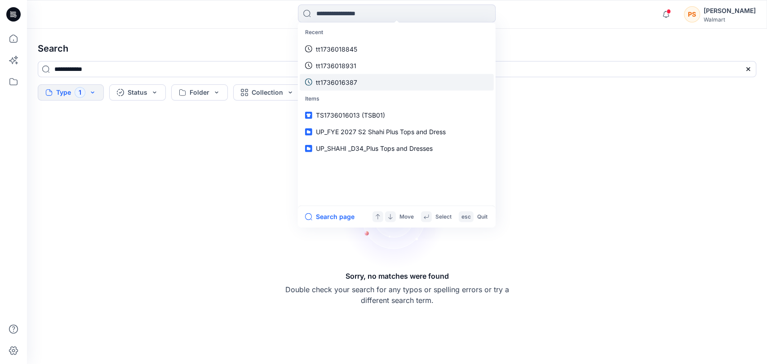
click at [349, 78] on p "tt1736016387" at bounding box center [336, 81] width 41 height 9
type input "**********"
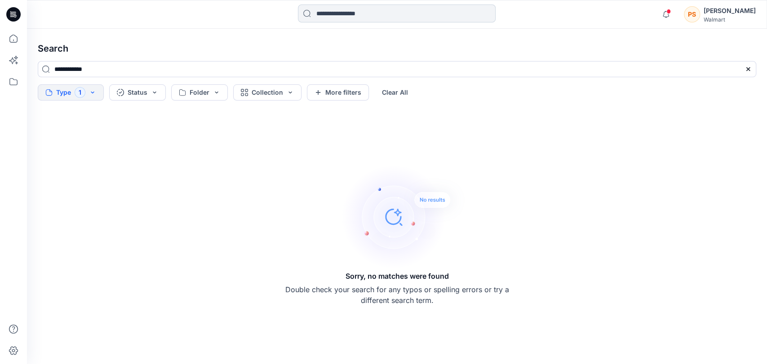
click at [364, 16] on input at bounding box center [397, 13] width 198 height 18
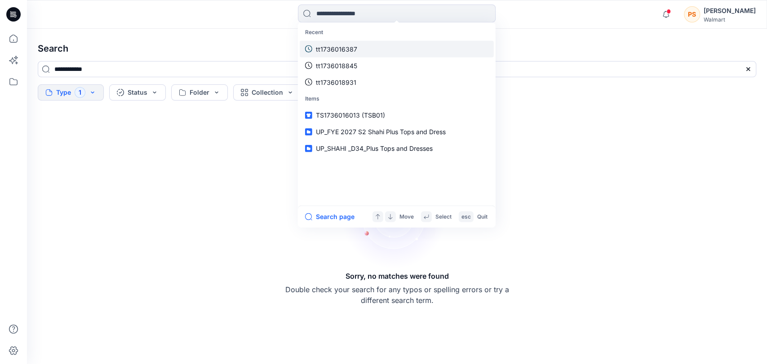
click at [341, 51] on p "tt1736016387" at bounding box center [336, 48] width 41 height 9
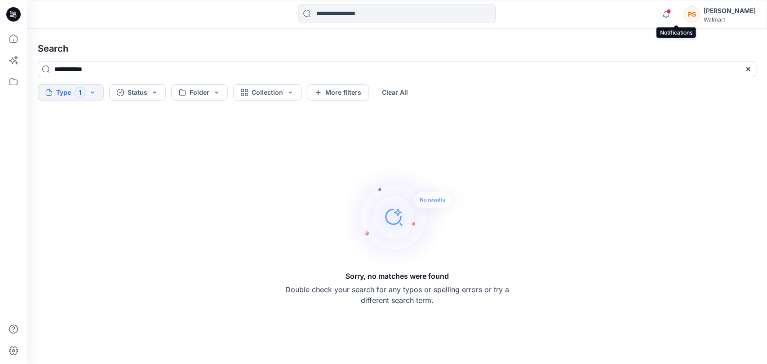
click at [671, 11] on span at bounding box center [668, 11] width 4 height 5
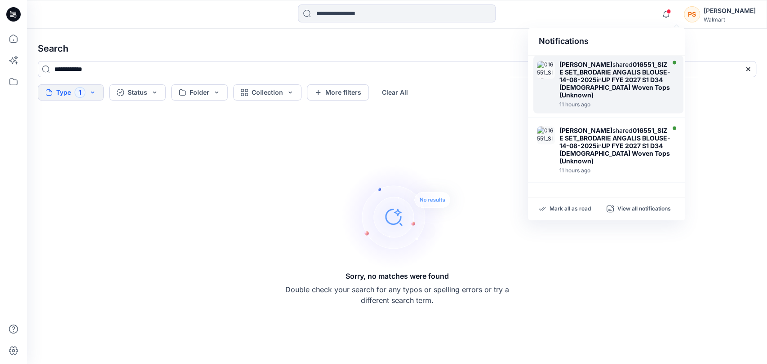
click at [598, 71] on strong "016551_SIZE SET_BRODARIE ANGALIS BLOUSE-14-08-2025" at bounding box center [614, 72] width 111 height 23
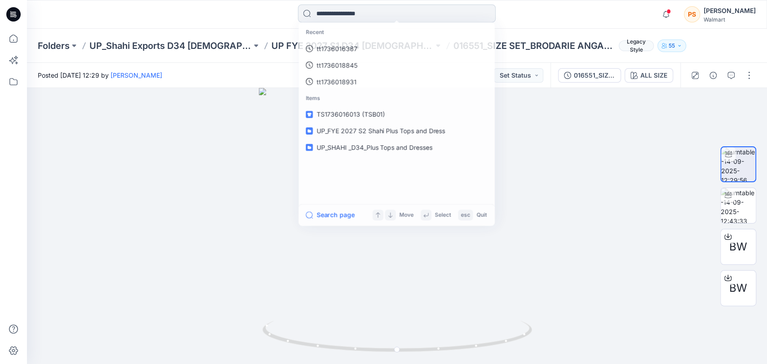
click at [349, 19] on input at bounding box center [397, 13] width 198 height 18
click at [349, 44] on p "tt1736016387" at bounding box center [336, 48] width 41 height 9
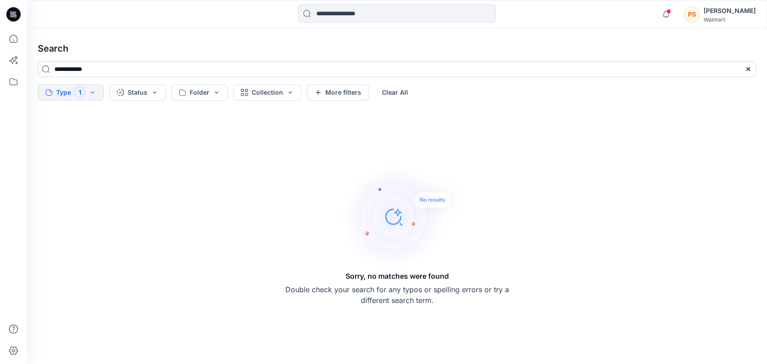
click at [427, 203] on img at bounding box center [404, 217] width 126 height 108
click at [395, 278] on h5 "Sorry, no matches were found" at bounding box center [397, 276] width 103 height 11
click at [386, 91] on button "Clear All" at bounding box center [394, 92] width 41 height 16
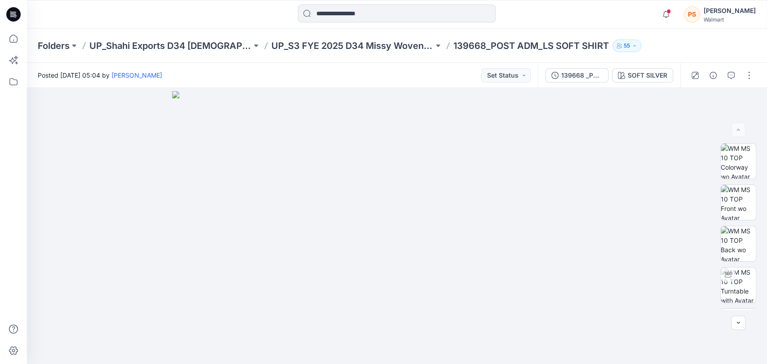
click at [17, 15] on icon at bounding box center [13, 14] width 14 height 14
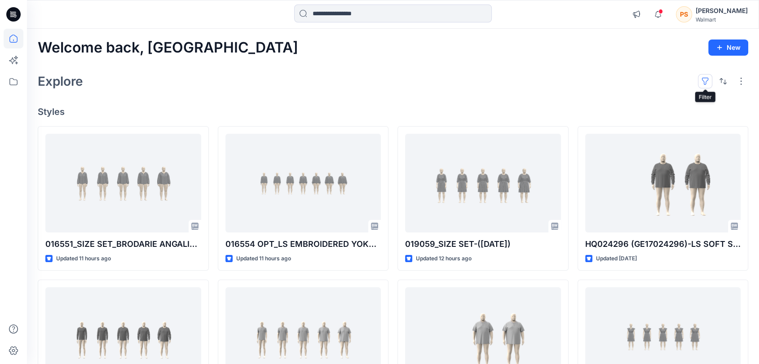
click at [705, 83] on button "button" at bounding box center [705, 81] width 14 height 14
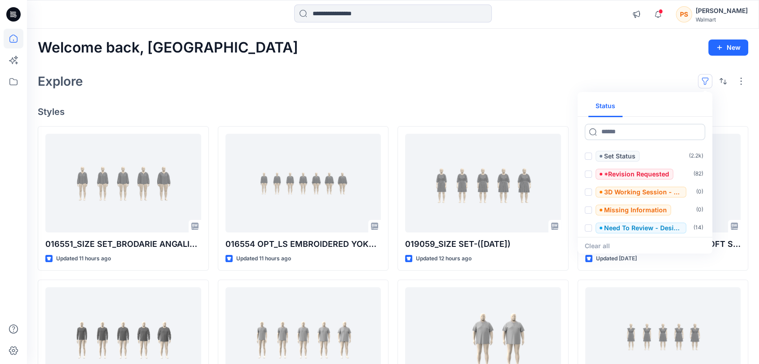
click at [624, 134] on input at bounding box center [645, 132] width 120 height 16
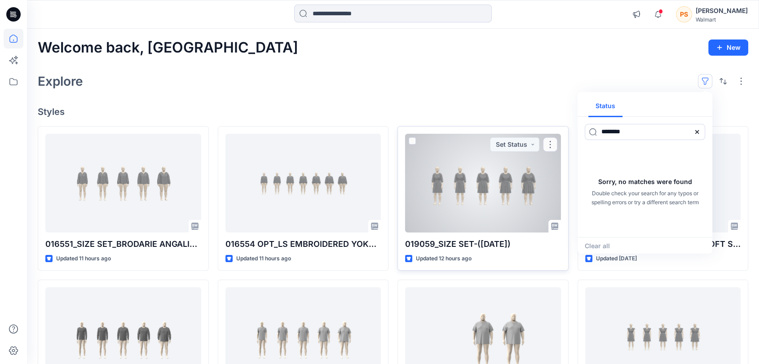
drag, startPoint x: 631, startPoint y: 134, endPoint x: 556, endPoint y: 133, distance: 74.6
click at [556, 133] on div "Welcome back, Poonam New Explore Status ******** Sorry, no matches were found D…" at bounding box center [393, 325] width 732 height 593
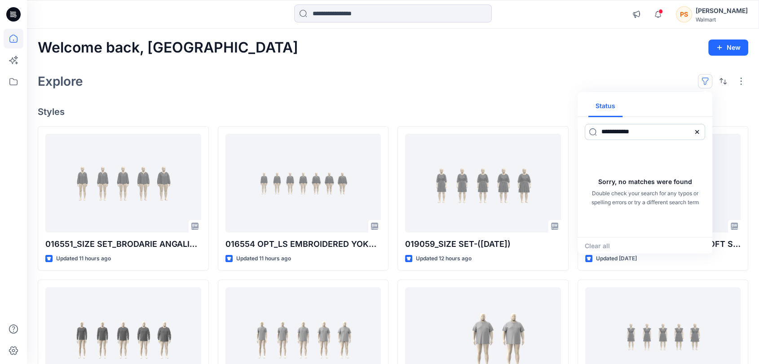
click at [638, 133] on input "**********" at bounding box center [645, 132] width 120 height 16
drag, startPoint x: 617, startPoint y: 135, endPoint x: 568, endPoint y: 135, distance: 49.0
click at [568, 135] on div "**********" at bounding box center [393, 325] width 732 height 593
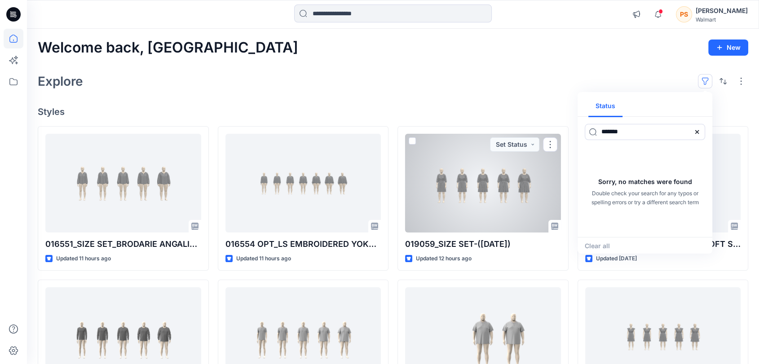
type input "*******"
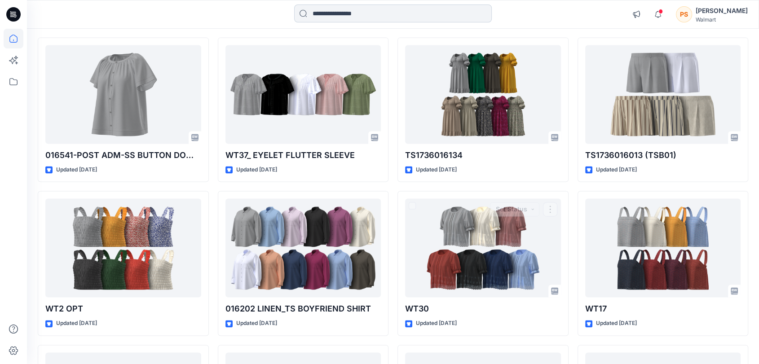
scroll to position [1304, 0]
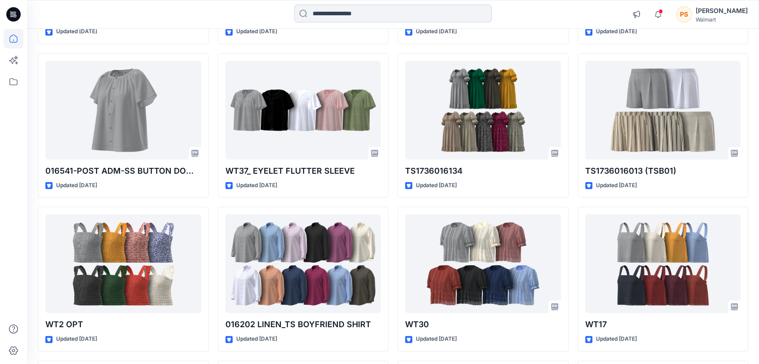
click at [364, 14] on input at bounding box center [393, 13] width 198 height 18
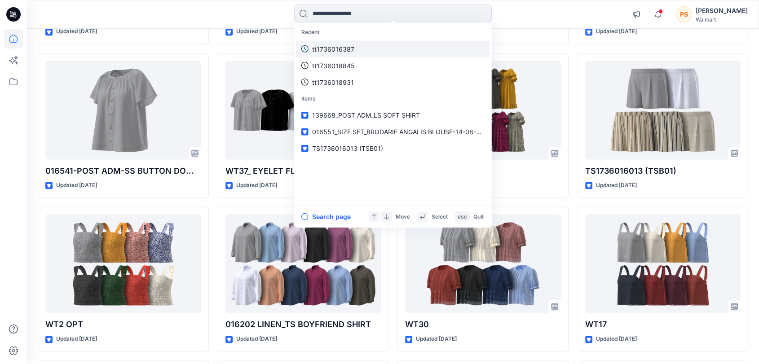
click at [337, 51] on p "tt1736016387" at bounding box center [333, 48] width 42 height 9
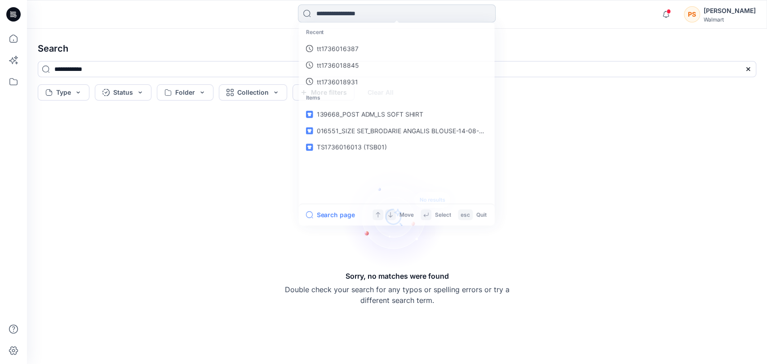
click at [346, 10] on input at bounding box center [397, 13] width 198 height 18
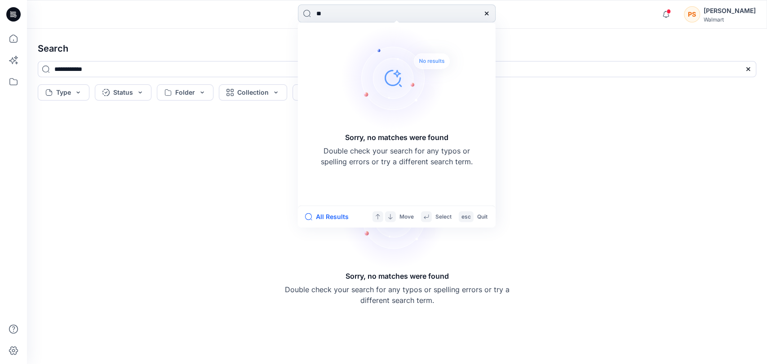
type input "*"
type input "*******"
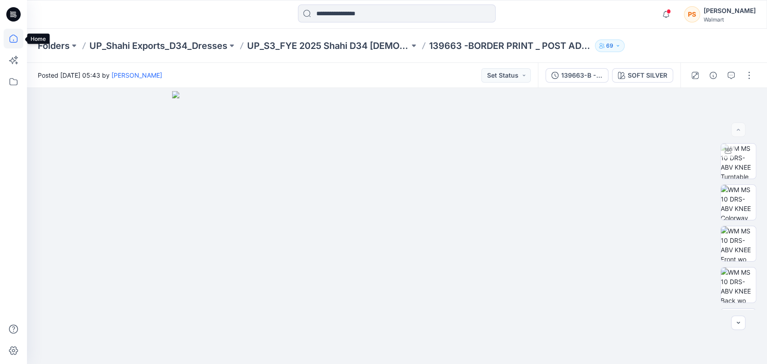
click at [17, 37] on icon at bounding box center [14, 39] width 20 height 20
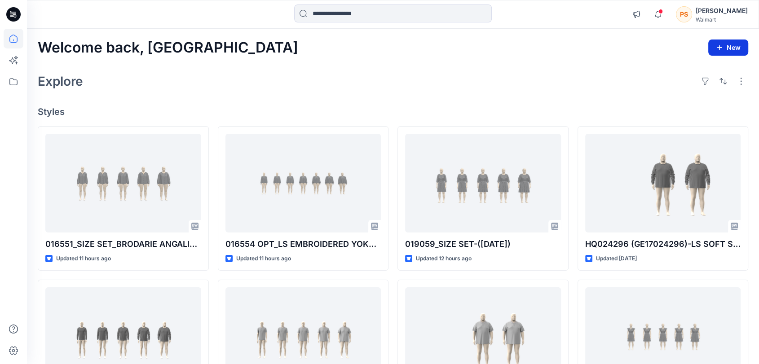
click at [723, 49] on button "New" at bounding box center [729, 48] width 40 height 16
click at [683, 69] on button "New Style" at bounding box center [707, 70] width 77 height 18
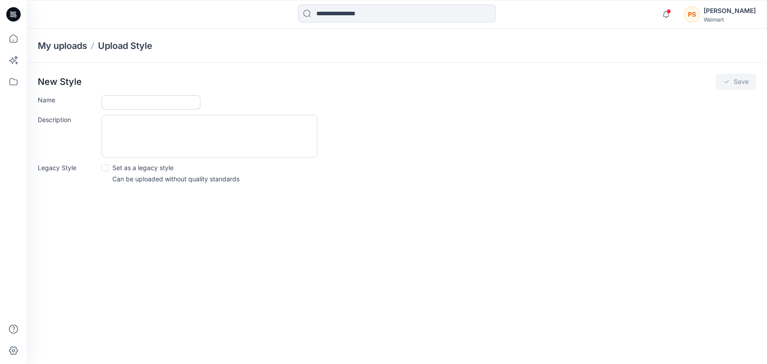
click at [123, 101] on input "Name" at bounding box center [151, 102] width 99 height 14
type input "****"
click at [715, 74] on button "Save" at bounding box center [735, 82] width 41 height 16
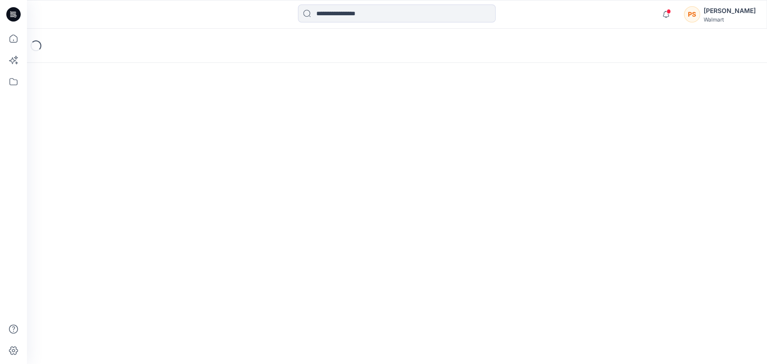
click at [714, 13] on div "[PERSON_NAME]" at bounding box center [730, 10] width 52 height 11
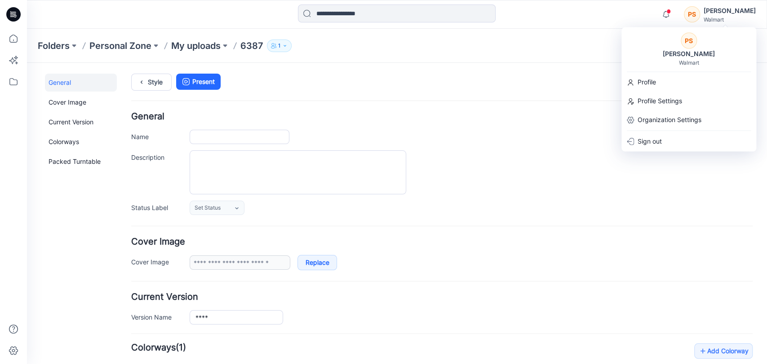
type input "****"
type input "**********"
click at [643, 140] on p "Sign out" at bounding box center [650, 141] width 24 height 17
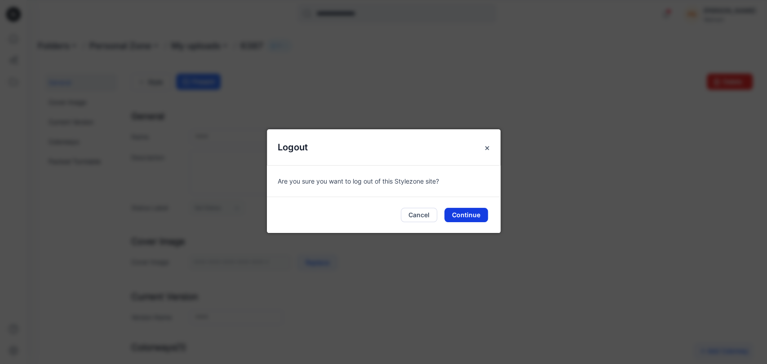
click at [462, 215] on button "Continue" at bounding box center [466, 215] width 44 height 14
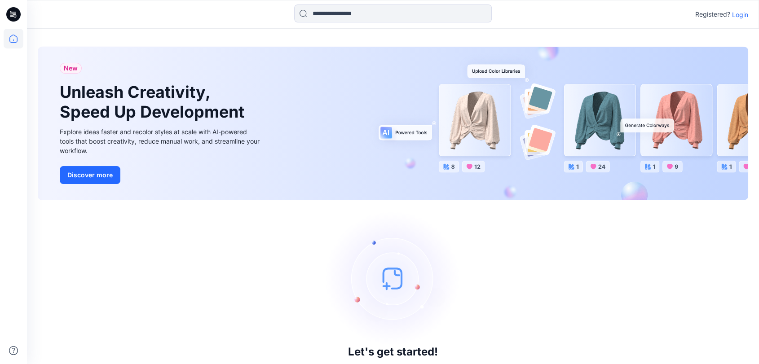
click at [683, 134] on div "New Unleash Creativity, Speed Up Development Explore ideas faster and recolor s…" at bounding box center [393, 123] width 710 height 153
click at [527, 149] on div "New Unleash Creativity, Speed Up Development Explore ideas faster and recolor s…" at bounding box center [393, 123] width 710 height 153
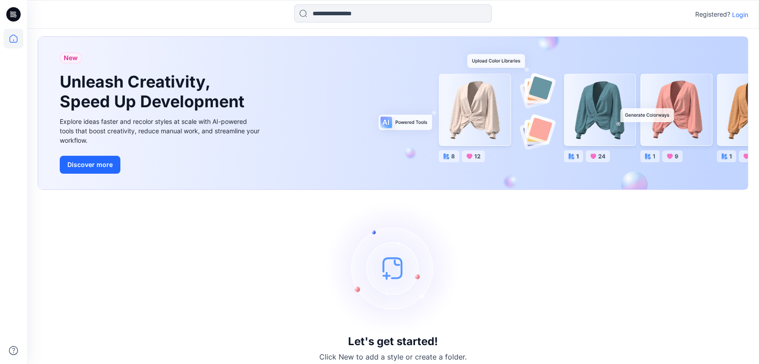
scroll to position [19, 0]
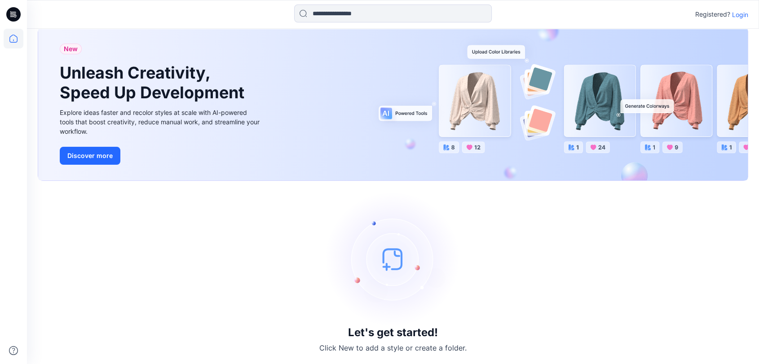
click at [390, 267] on img at bounding box center [393, 259] width 135 height 135
click at [384, 267] on img at bounding box center [393, 259] width 135 height 135
click at [83, 158] on button "Discover more" at bounding box center [90, 156] width 61 height 18
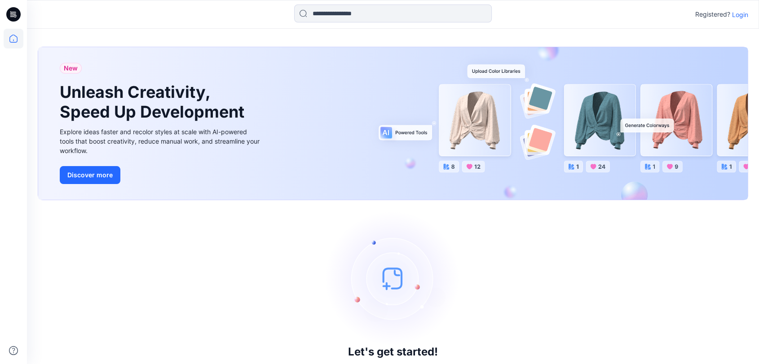
click at [743, 14] on p "Login" at bounding box center [740, 14] width 16 height 9
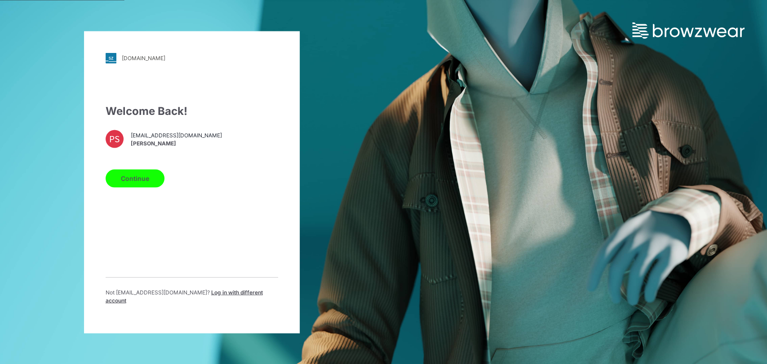
click at [131, 176] on button "Continue" at bounding box center [135, 178] width 59 height 18
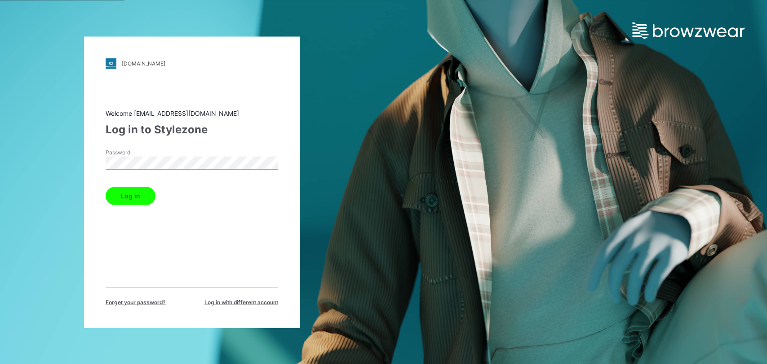
click at [124, 194] on button "Log in" at bounding box center [131, 196] width 50 height 18
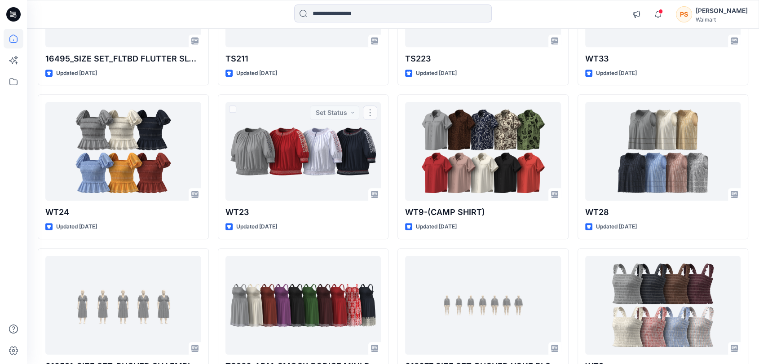
scroll to position [244, 0]
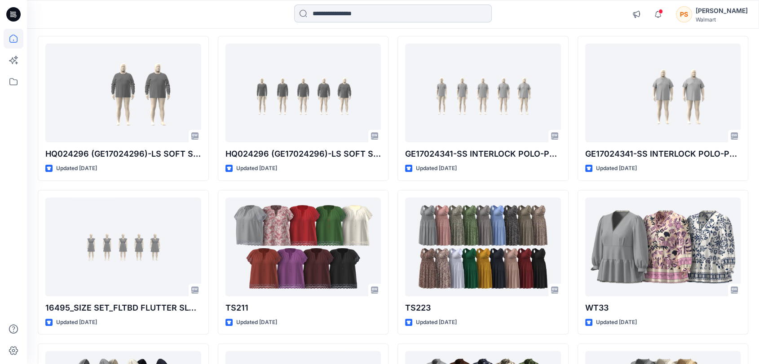
click at [325, 13] on input at bounding box center [393, 13] width 198 height 18
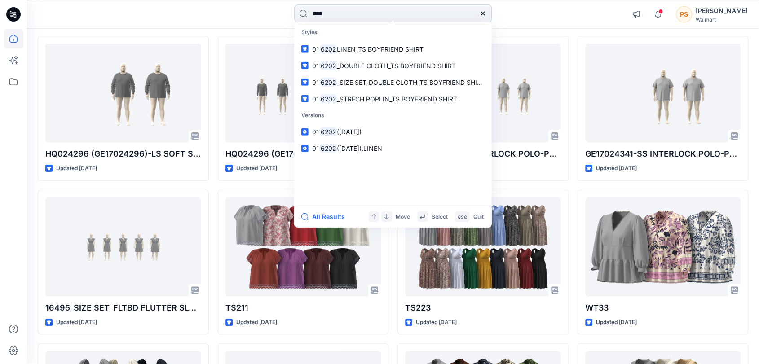
drag, startPoint x: 330, startPoint y: 12, endPoint x: 306, endPoint y: 12, distance: 23.8
click at [306, 12] on input "****" at bounding box center [393, 13] width 198 height 18
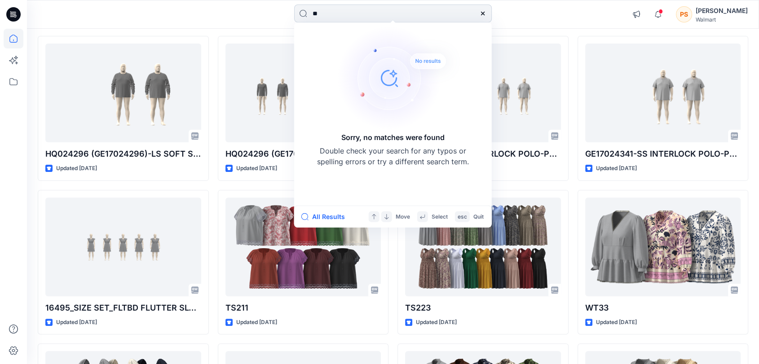
type input "*"
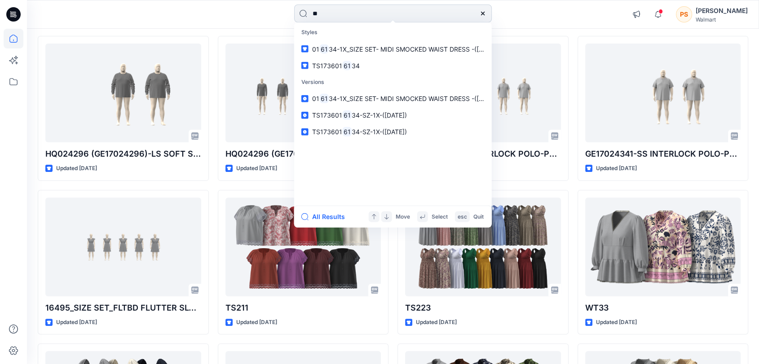
type input "*"
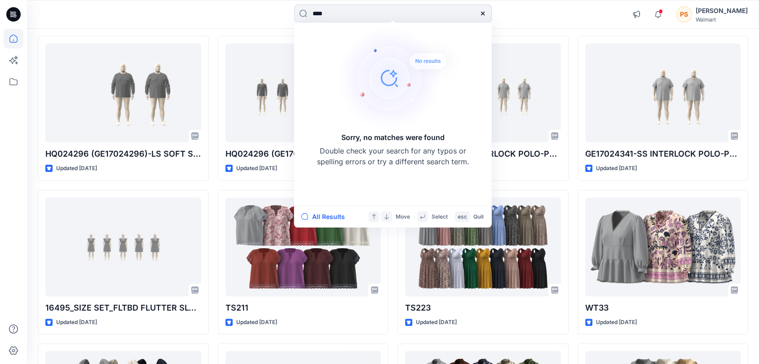
drag, startPoint x: 350, startPoint y: 18, endPoint x: 284, endPoint y: 9, distance: 66.2
click at [284, 9] on div "**** Sorry, no matches were found Double check your search for any typos or spe…" at bounding box center [393, 14] width 366 height 20
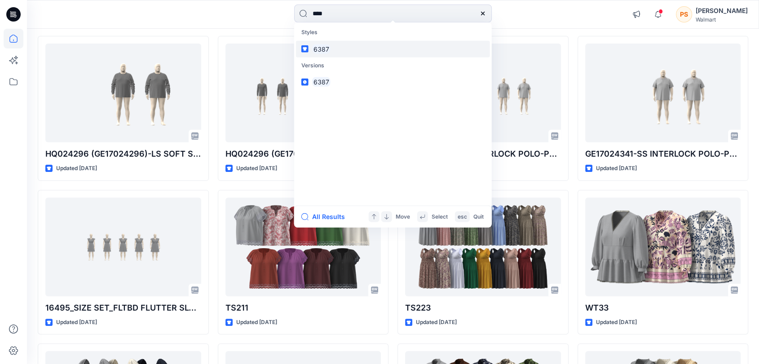
type input "****"
click at [319, 48] on mark "6387" at bounding box center [321, 49] width 18 height 10
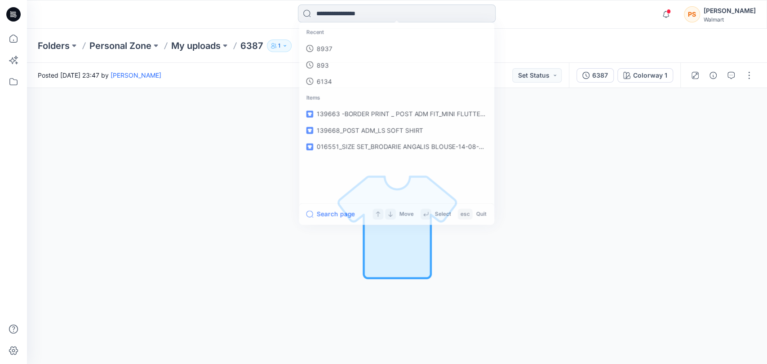
click at [348, 15] on input at bounding box center [397, 13] width 198 height 18
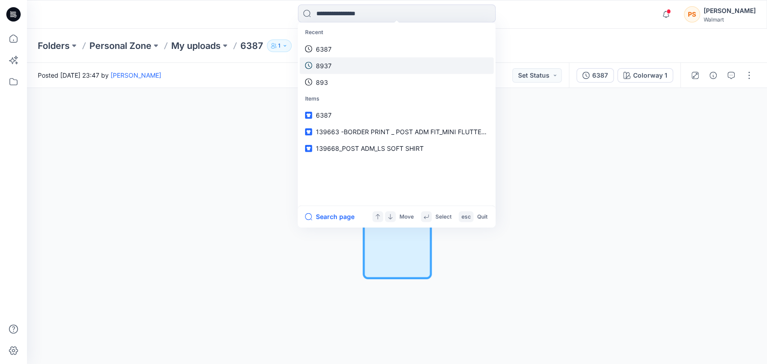
click at [333, 63] on link "8937" at bounding box center [397, 65] width 194 height 17
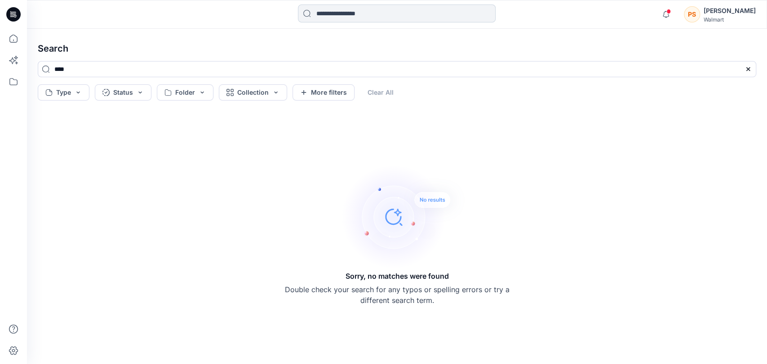
click at [352, 14] on input at bounding box center [397, 13] width 198 height 18
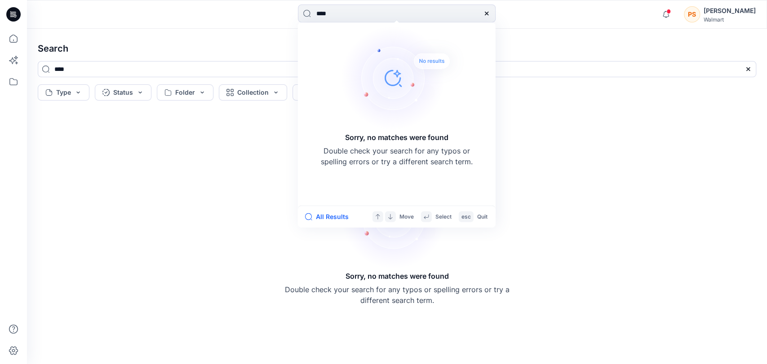
drag, startPoint x: 340, startPoint y: 10, endPoint x: 281, endPoint y: 13, distance: 58.9
click at [281, 13] on div "**** Sorry, no matches were found Double check your search for any typos or spe…" at bounding box center [397, 14] width 370 height 20
type input "*******"
click at [483, 10] on icon at bounding box center [486, 13] width 7 height 7
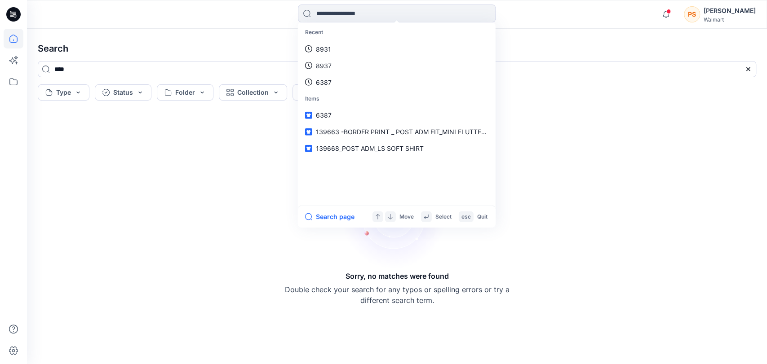
click at [11, 39] on icon at bounding box center [14, 39] width 20 height 20
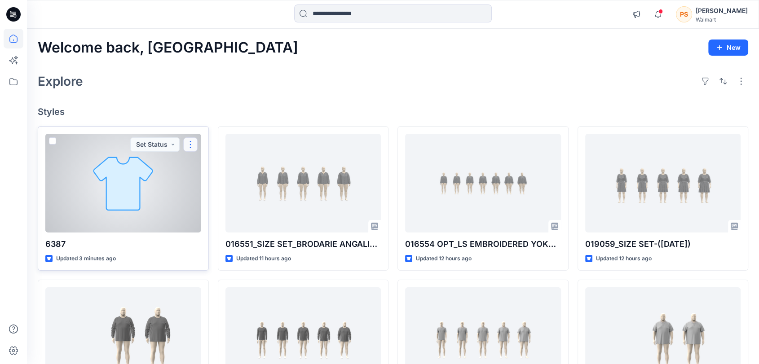
click at [191, 148] on button "button" at bounding box center [190, 144] width 14 height 14
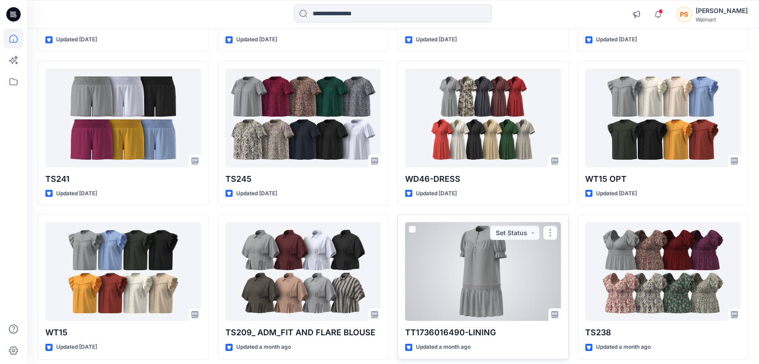
scroll to position [2664, 0]
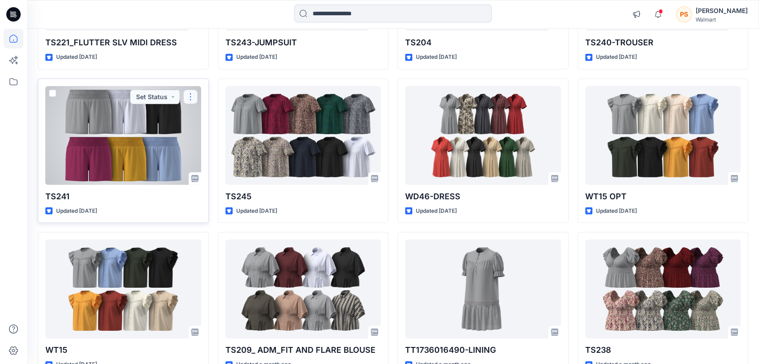
click at [191, 92] on button "button" at bounding box center [190, 97] width 14 height 14
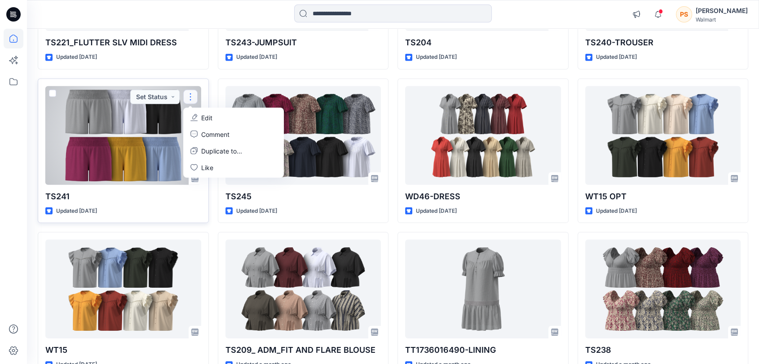
click at [209, 114] on p "Edit" at bounding box center [206, 117] width 11 height 9
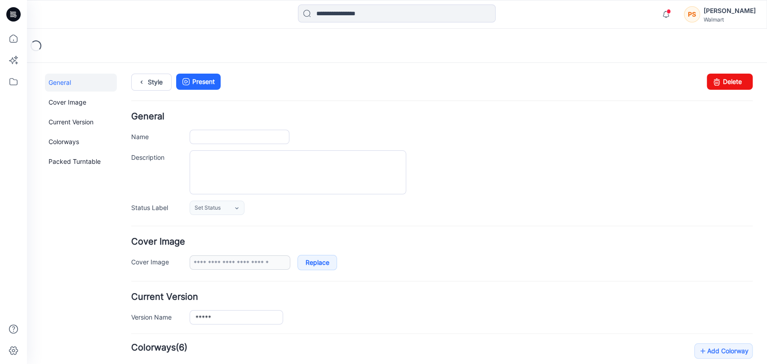
type input "*****"
type input "**********"
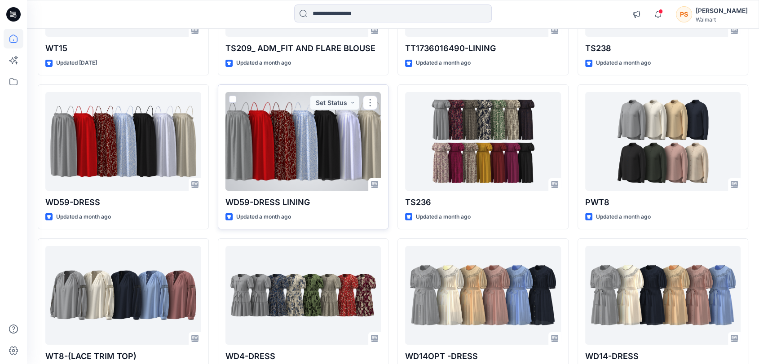
scroll to position [3026, 0]
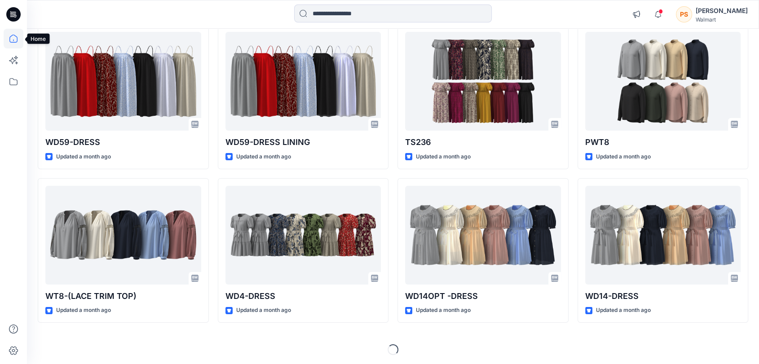
click at [18, 40] on icon at bounding box center [14, 39] width 20 height 20
click at [15, 39] on icon at bounding box center [14, 39] width 20 height 20
click at [16, 40] on icon at bounding box center [14, 39] width 20 height 20
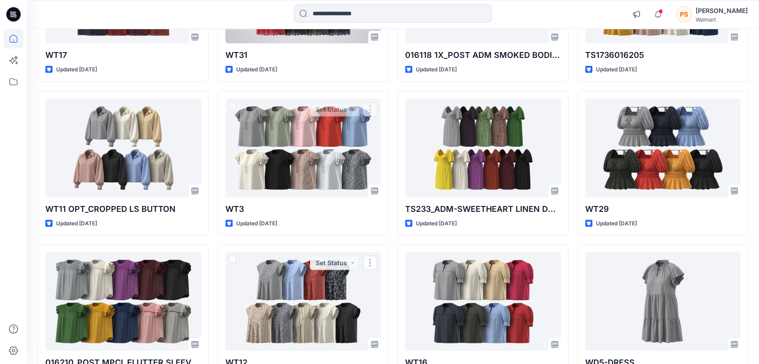
scroll to position [1528, 0]
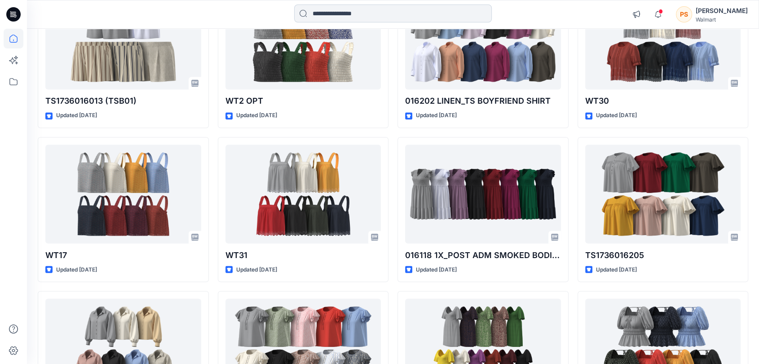
click at [351, 9] on input at bounding box center [393, 13] width 198 height 18
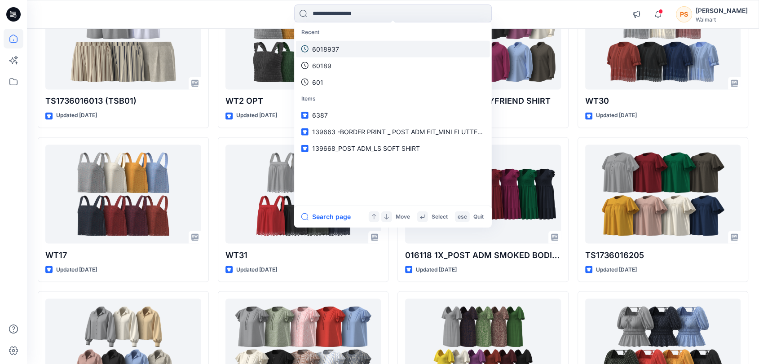
click at [328, 49] on p "6018937" at bounding box center [325, 48] width 27 height 9
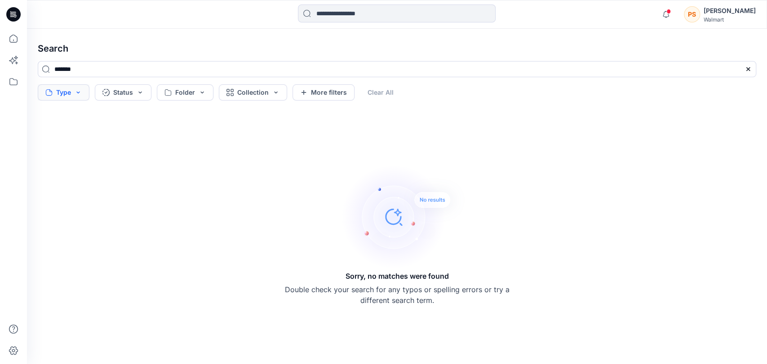
click at [65, 95] on button "Type" at bounding box center [64, 92] width 52 height 16
click at [372, 14] on input at bounding box center [397, 13] width 198 height 18
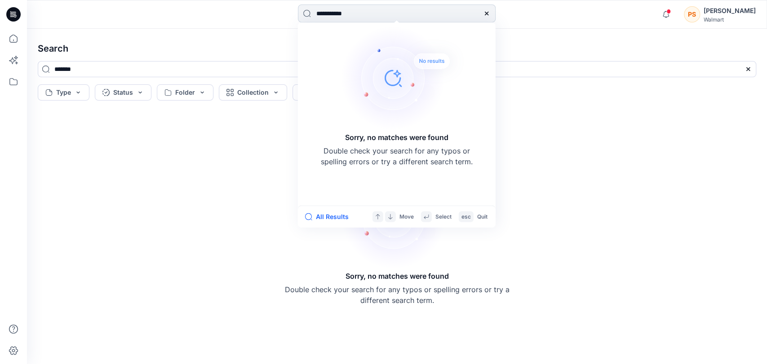
type input "**********"
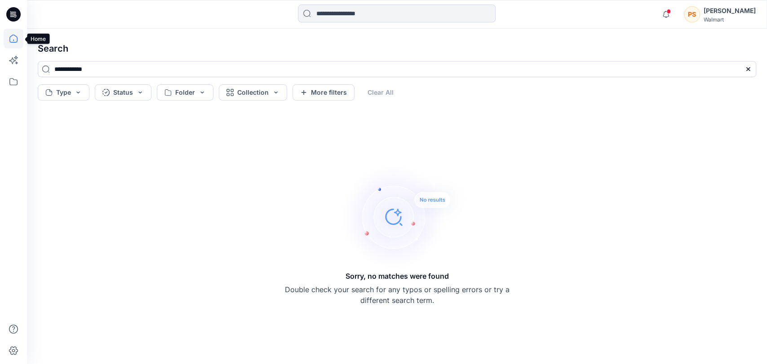
click at [7, 40] on icon at bounding box center [14, 39] width 20 height 20
click at [25, 40] on div at bounding box center [13, 182] width 27 height 364
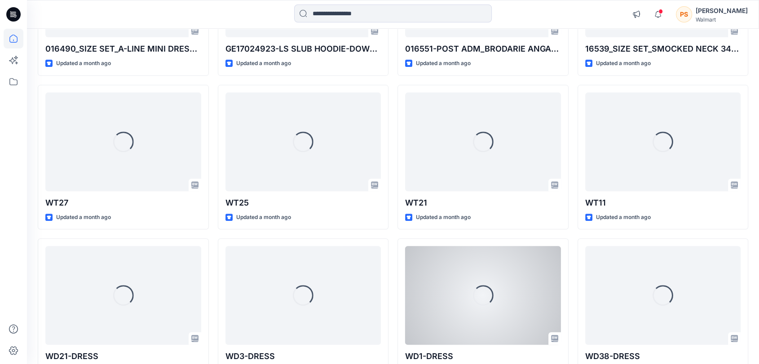
scroll to position [3737, 0]
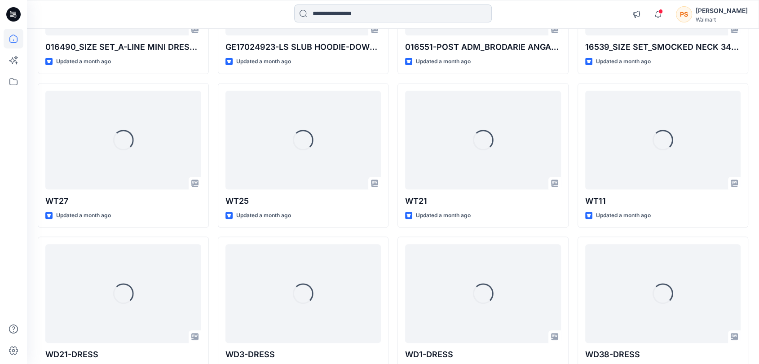
click at [315, 13] on input at bounding box center [393, 13] width 198 height 18
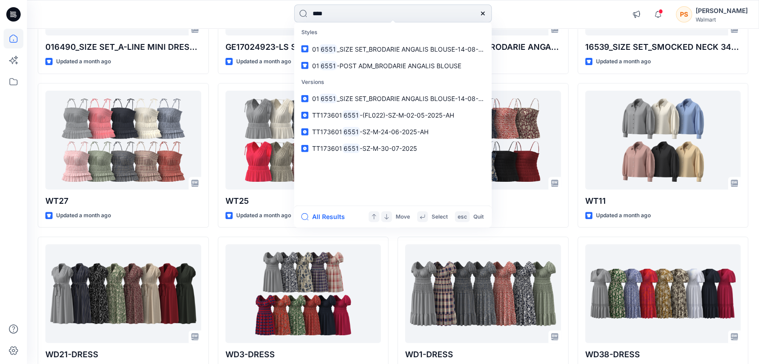
drag, startPoint x: 340, startPoint y: 17, endPoint x: 305, endPoint y: 14, distance: 35.2
click at [305, 14] on input "****" at bounding box center [393, 13] width 198 height 18
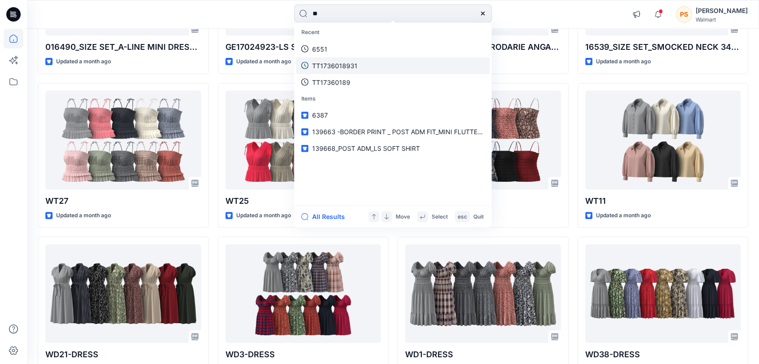
type input "**"
click at [327, 69] on p "TT1736018931" at bounding box center [334, 65] width 45 height 9
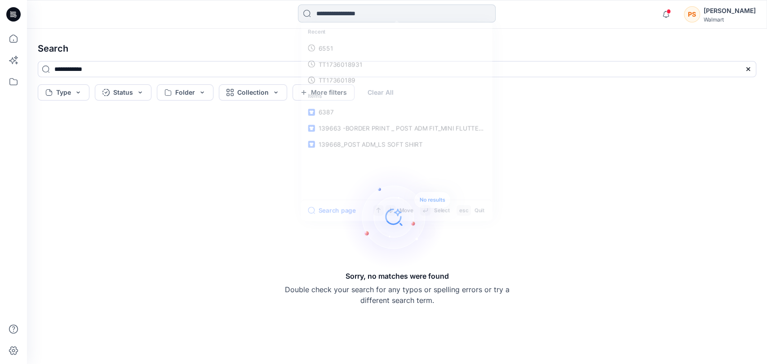
click at [347, 14] on input at bounding box center [397, 13] width 198 height 18
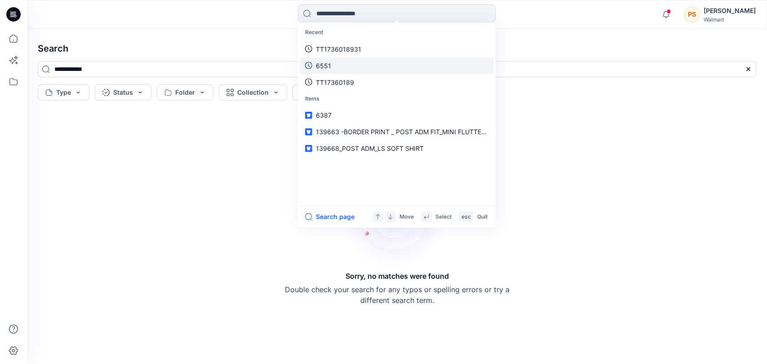
click at [326, 63] on p "6551" at bounding box center [323, 65] width 15 height 9
type input "****"
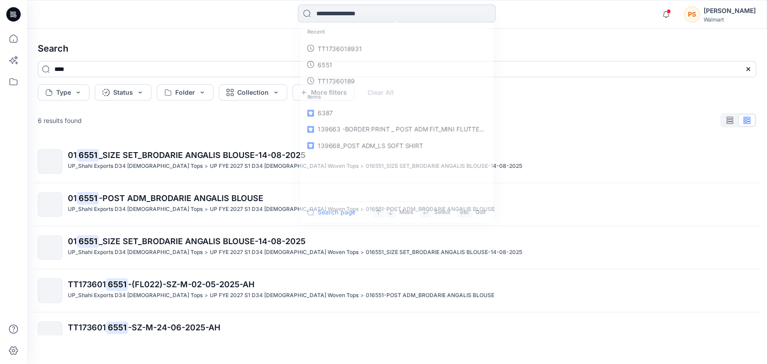
click at [370, 10] on input at bounding box center [397, 13] width 198 height 18
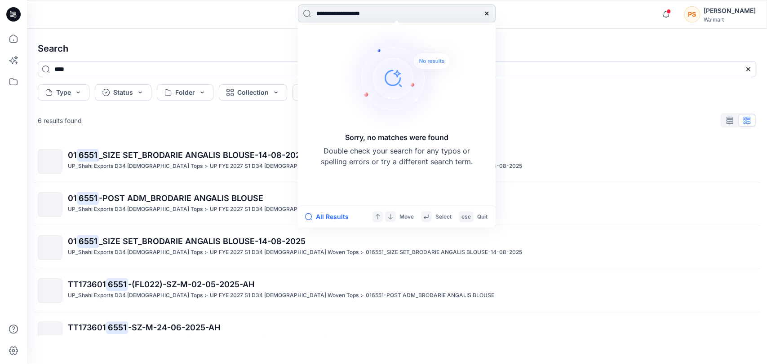
type input "**********"
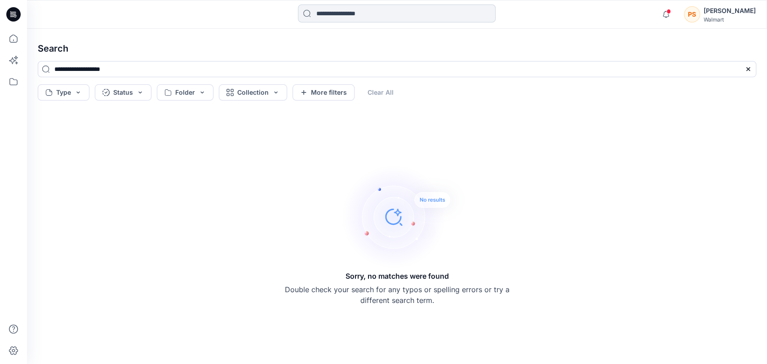
click at [356, 15] on input at bounding box center [397, 13] width 198 height 18
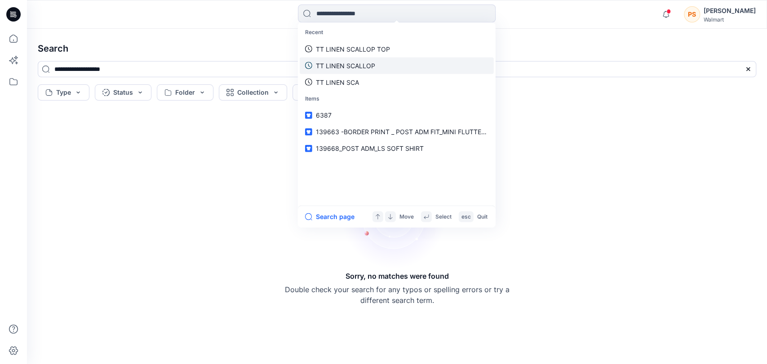
click at [357, 63] on p "TT LINEN SCALLOP" at bounding box center [345, 65] width 59 height 9
type input "**********"
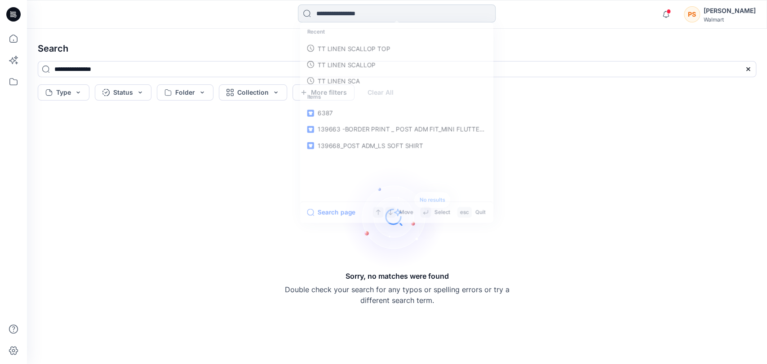
click at [370, 17] on input at bounding box center [397, 13] width 198 height 18
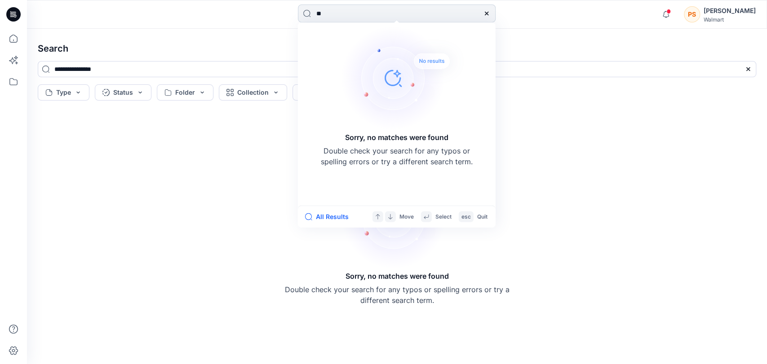
type input "*"
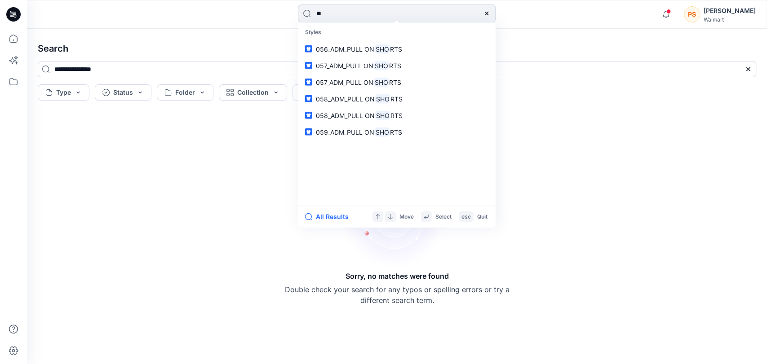
type input "*"
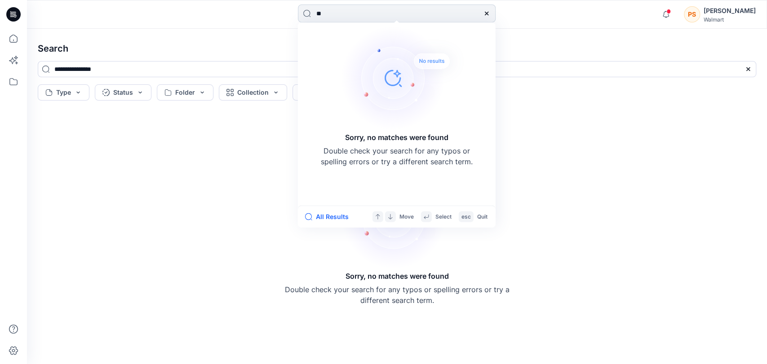
type input "*"
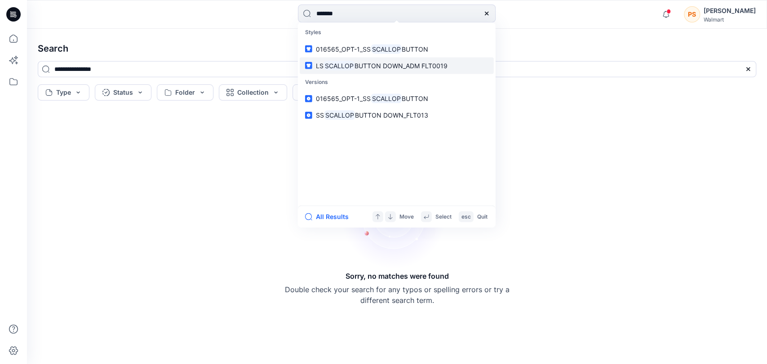
type input "*******"
click at [376, 66] on span "BUTTON DOWN_ADM FLT0019" at bounding box center [401, 66] width 93 height 8
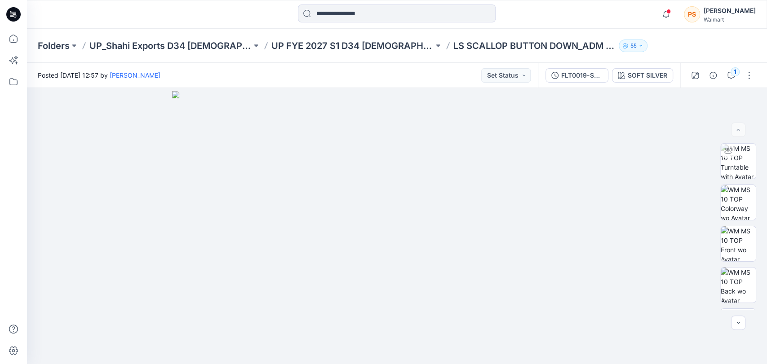
click at [638, 45] on icon "button" at bounding box center [640, 45] width 5 height 5
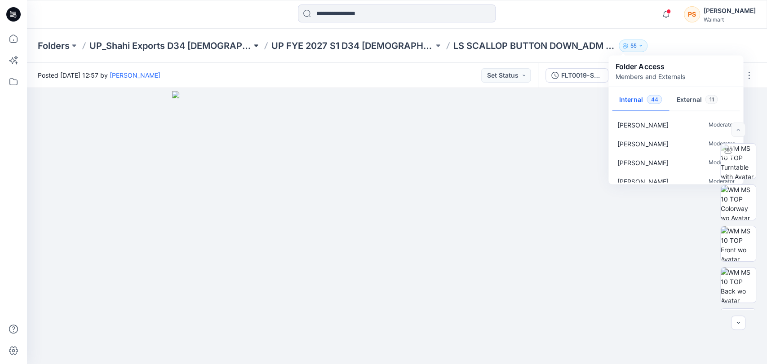
click at [252, 44] on button at bounding box center [256, 46] width 9 height 13
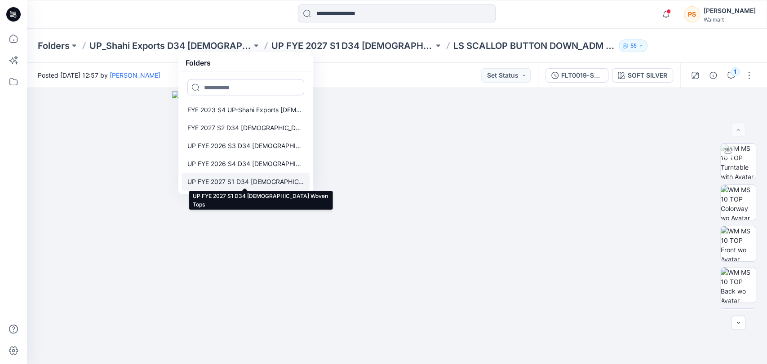
click at [256, 182] on p "UP FYE 2027 S1 D34 [DEMOGRAPHIC_DATA] Woven Tops" at bounding box center [245, 182] width 117 height 11
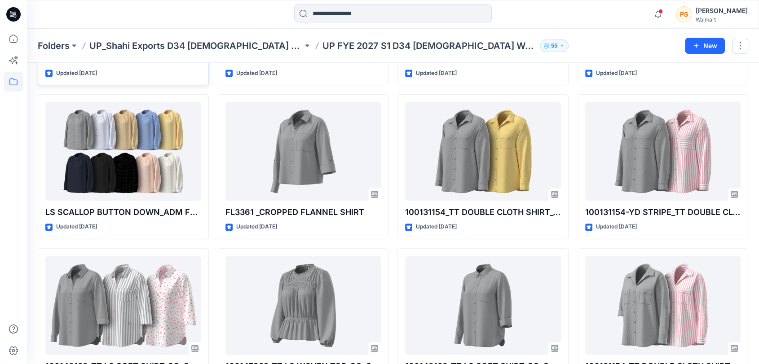
scroll to position [922, 0]
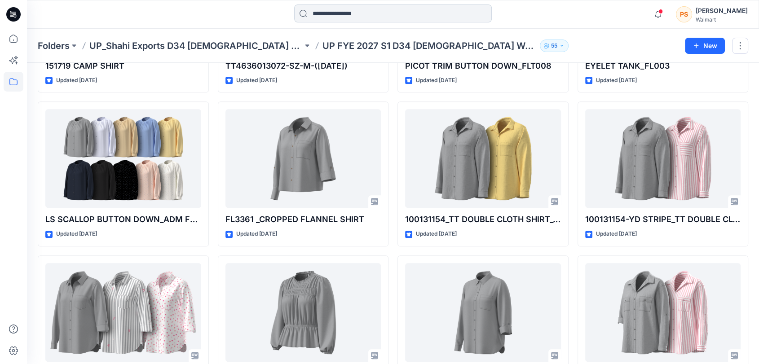
click at [333, 13] on input at bounding box center [393, 13] width 198 height 18
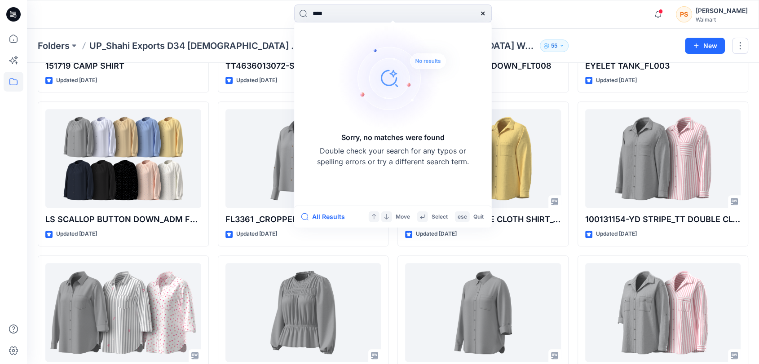
drag, startPoint x: 333, startPoint y: 12, endPoint x: 288, endPoint y: 20, distance: 45.7
click at [288, 20] on div "**** Sorry, no matches were found Double check your search for any typos or spe…" at bounding box center [393, 14] width 366 height 20
type input "*"
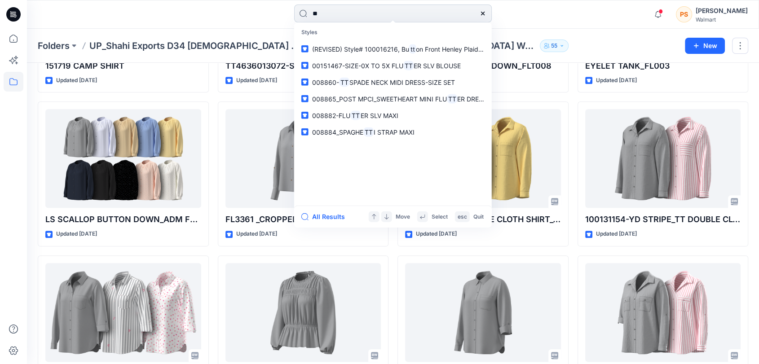
type input "*"
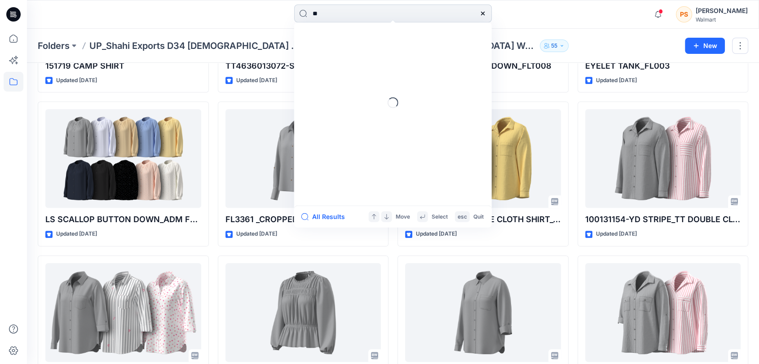
type input "*"
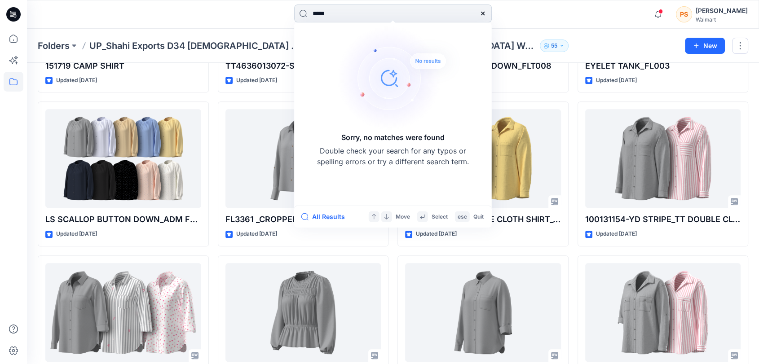
type input "******"
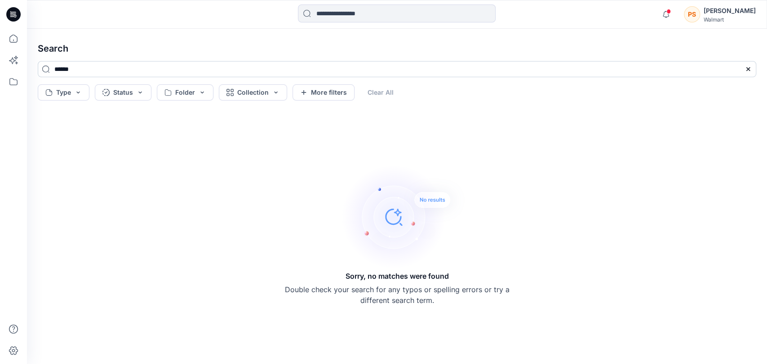
click at [56, 70] on input "******" at bounding box center [397, 69] width 718 height 16
click at [55, 71] on input "*******" at bounding box center [397, 69] width 718 height 16
type input "**********"
drag, startPoint x: 105, startPoint y: 73, endPoint x: 30, endPoint y: 73, distance: 75.0
click at [31, 73] on div "**********" at bounding box center [397, 72] width 733 height 23
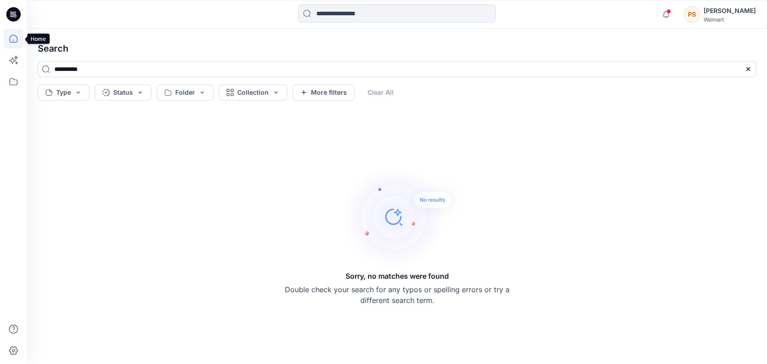
click at [11, 39] on icon at bounding box center [14, 39] width 20 height 20
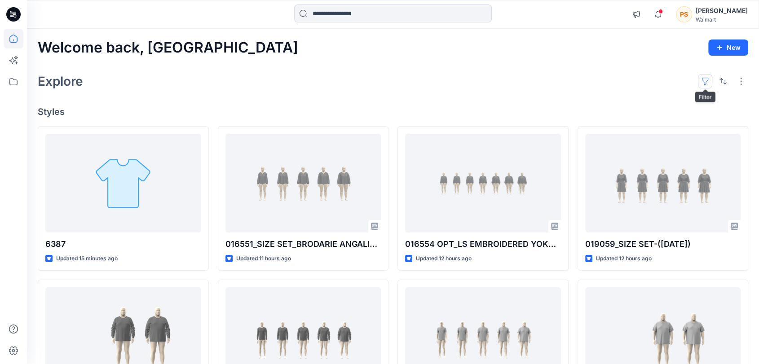
click at [708, 81] on button "button" at bounding box center [705, 81] width 14 height 14
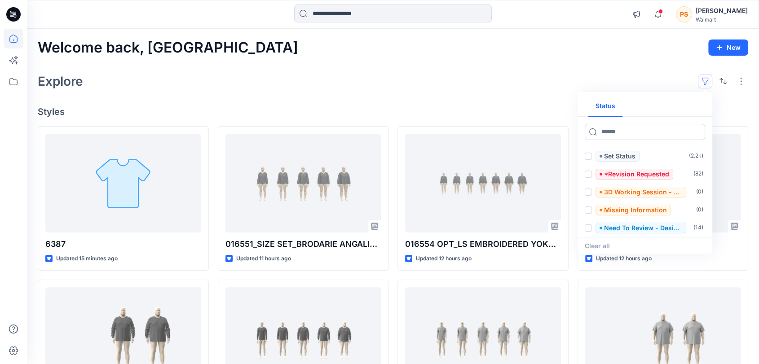
click at [636, 135] on input at bounding box center [645, 132] width 120 height 16
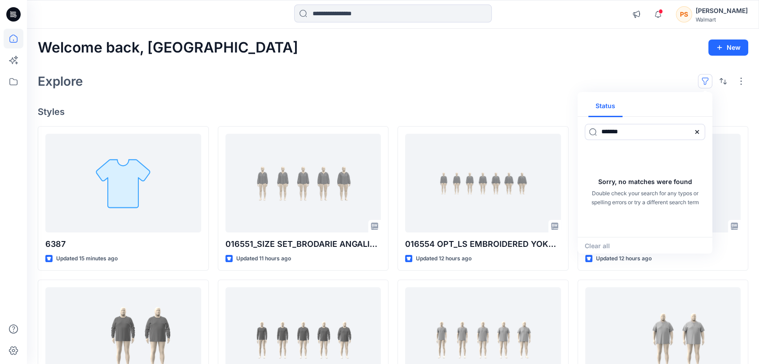
drag, startPoint x: 635, startPoint y: 133, endPoint x: 580, endPoint y: 133, distance: 55.7
click at [580, 133] on div "*******" at bounding box center [645, 132] width 135 height 31
type input "**********"
